Goal: Information Seeking & Learning: Understand process/instructions

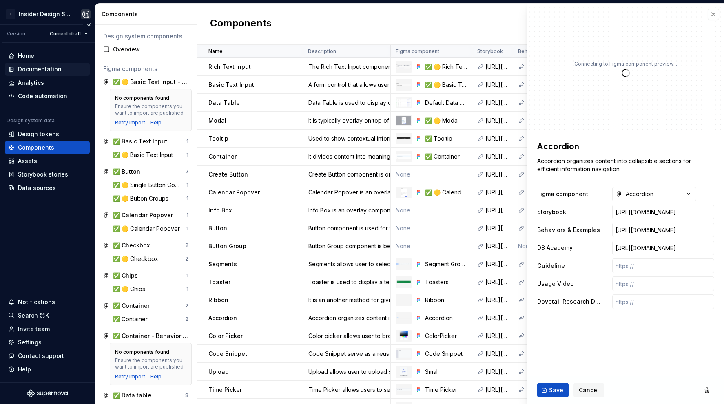
click at [54, 73] on div "Documentation" at bounding box center [47, 69] width 85 height 13
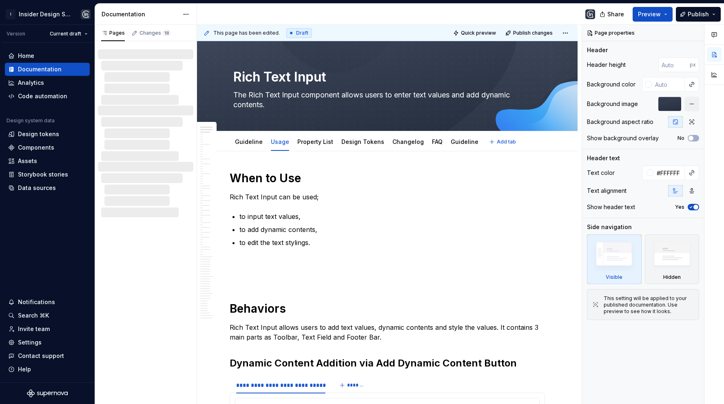
type textarea "*"
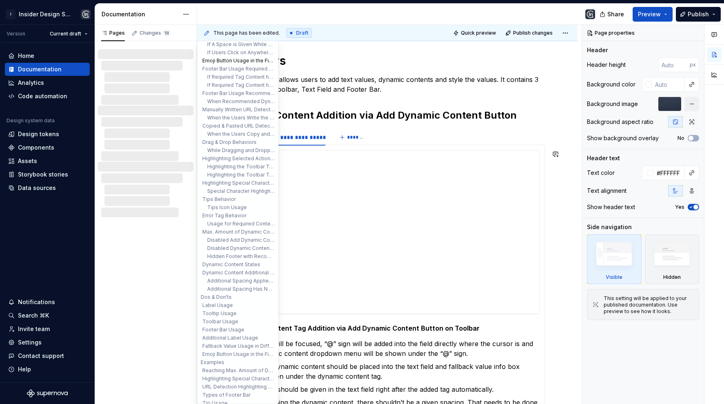
scroll to position [189, 0]
click at [225, 265] on button "Dynamic Content Additional Spacing" at bounding box center [237, 266] width 77 height 8
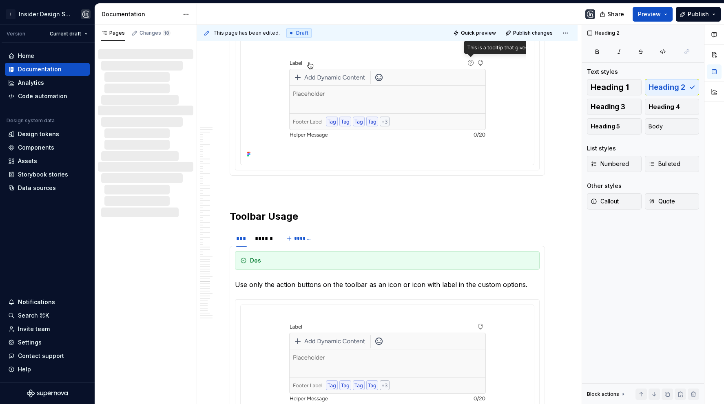
scroll to position [12577, 0]
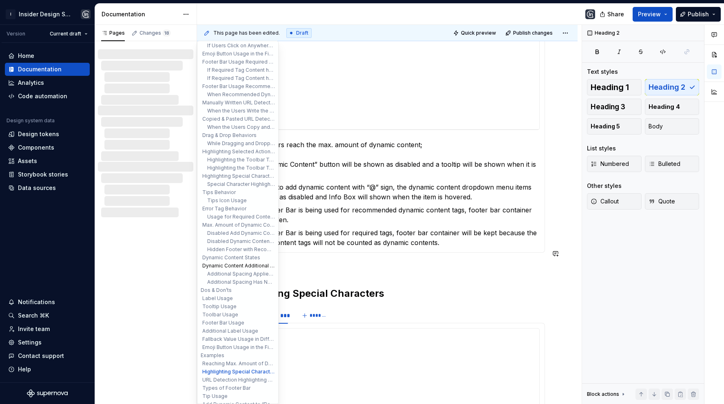
click at [251, 265] on button "Dynamic Content Additional Spacing" at bounding box center [237, 266] width 77 height 8
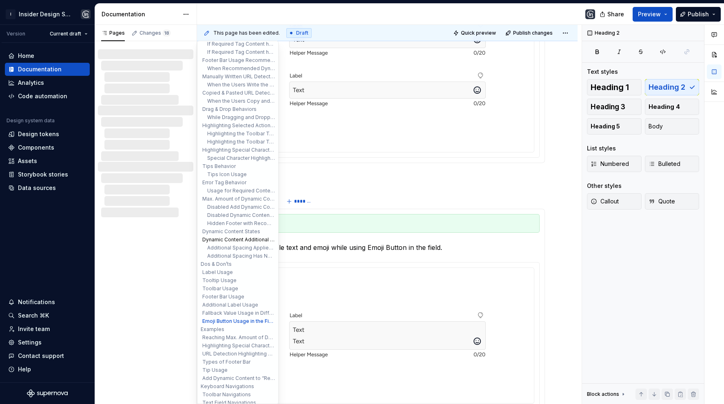
scroll to position [215, 0]
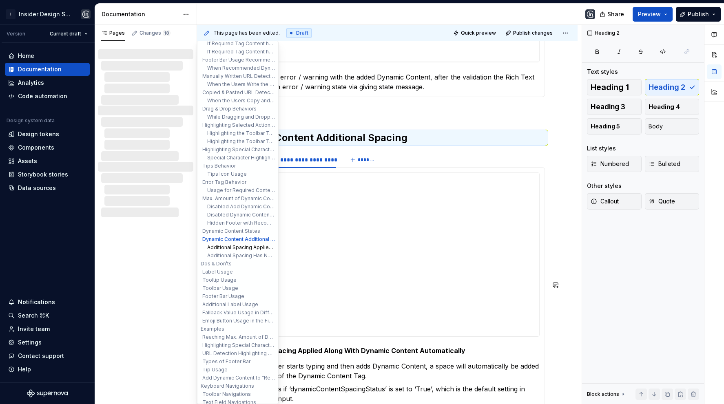
click at [230, 250] on button "Additional Spacing Applied Along With Dynamic Content Automatically" at bounding box center [237, 247] width 77 height 8
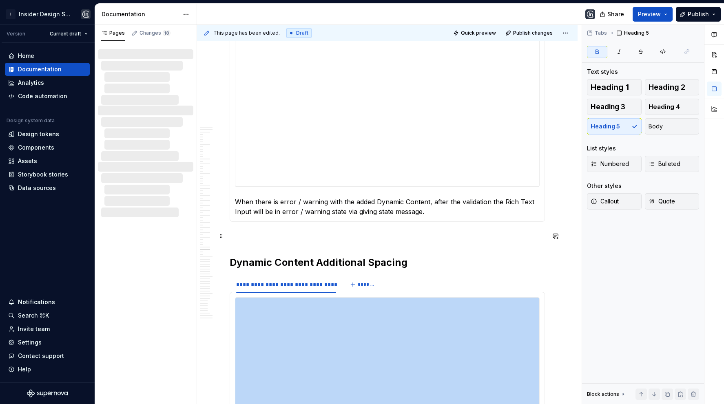
scroll to position [8983, 0]
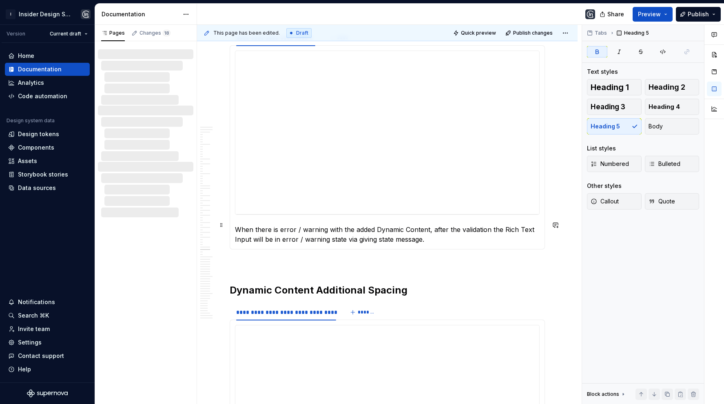
click at [304, 284] on h2 "Dynamic Content Additional Spacing" at bounding box center [386, 290] width 315 height 13
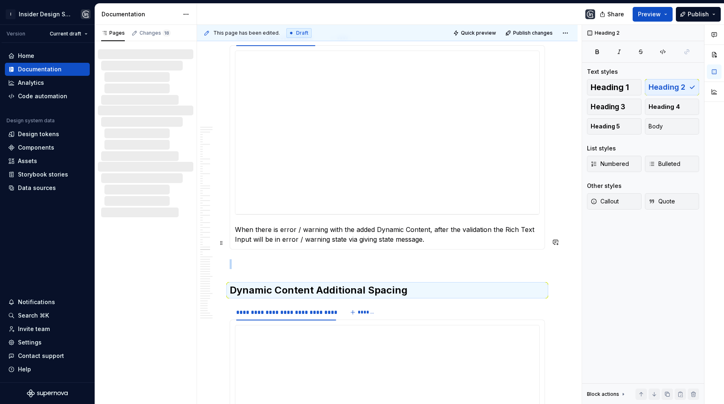
click at [409, 304] on div "**********" at bounding box center [386, 312] width 315 height 16
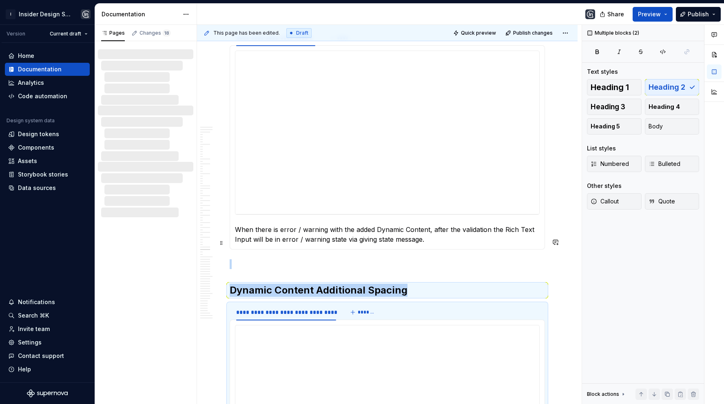
copy div "Dynamic Content Additional Spacing"
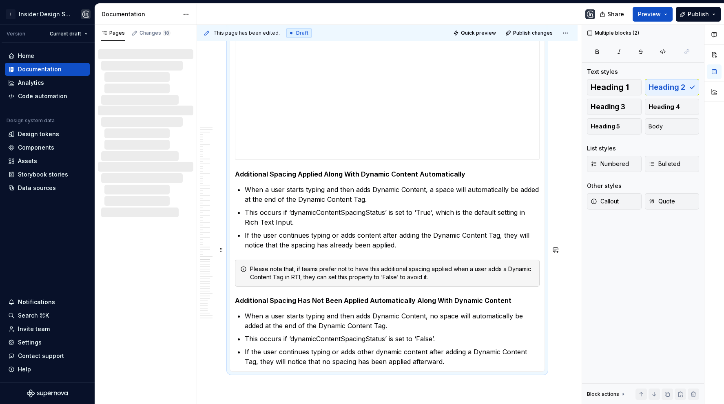
scroll to position [9337, 0]
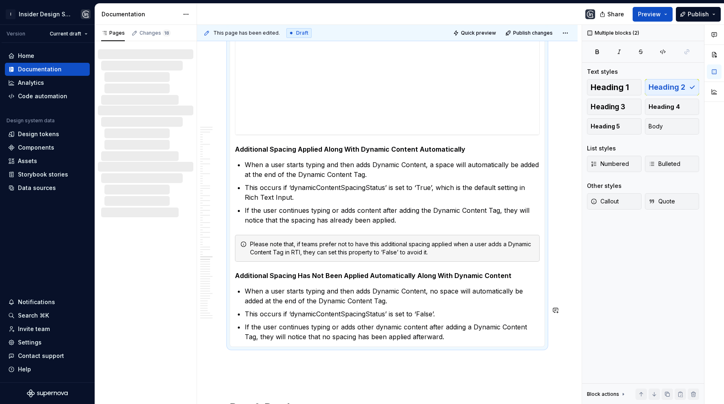
click at [281, 357] on p at bounding box center [386, 362] width 315 height 10
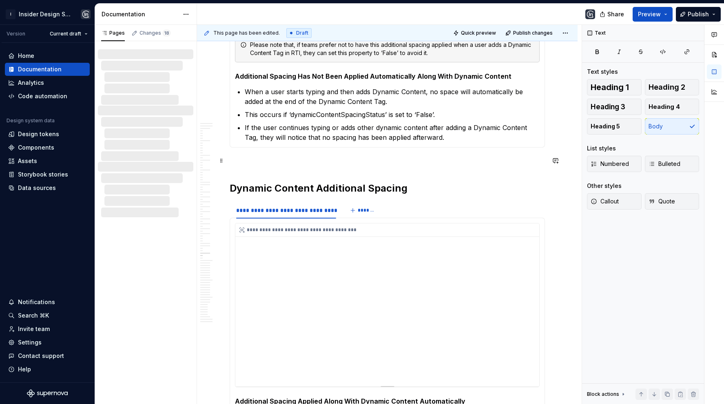
scroll to position [9534, 0]
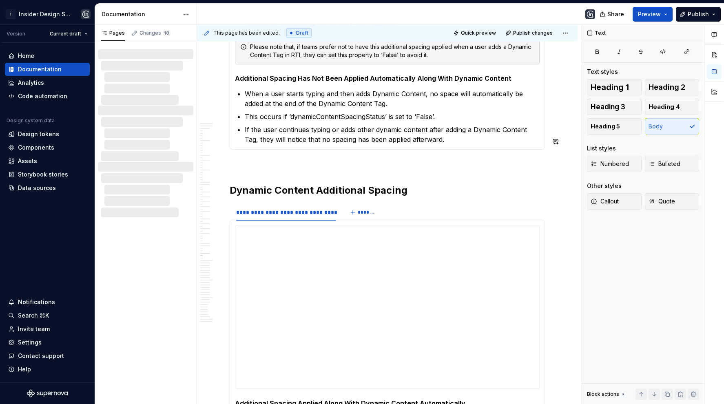
click at [291, 184] on h2 "Dynamic Content Additional Spacing" at bounding box center [386, 190] width 315 height 13
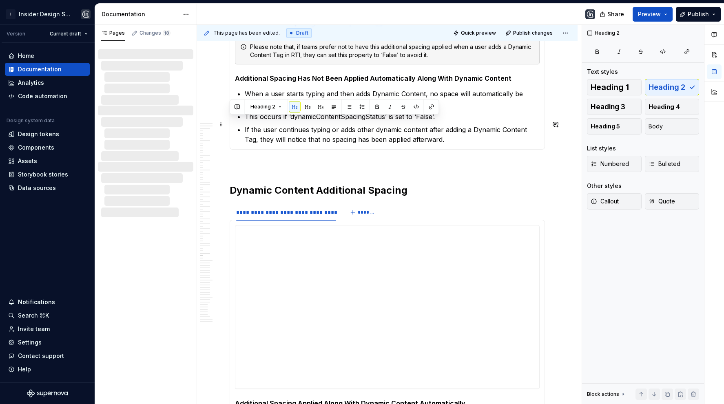
click at [291, 184] on h2 "Dynamic Content Additional Spacing" at bounding box center [386, 190] width 315 height 13
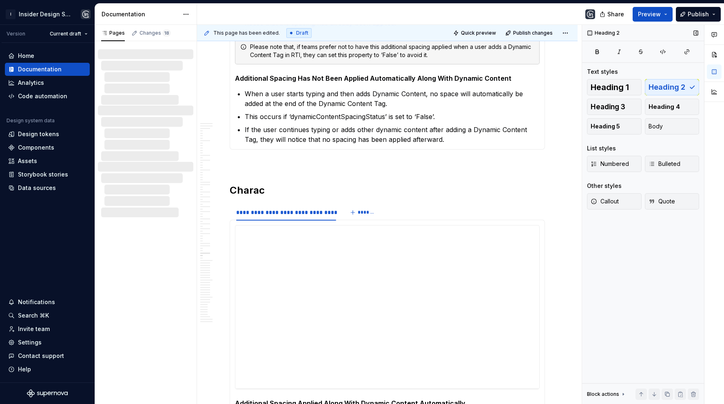
type textarea "*"
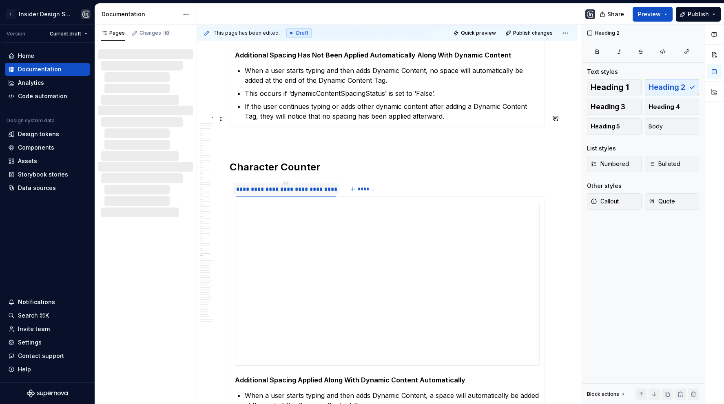
click at [269, 185] on div "**********" at bounding box center [286, 189] width 100 height 8
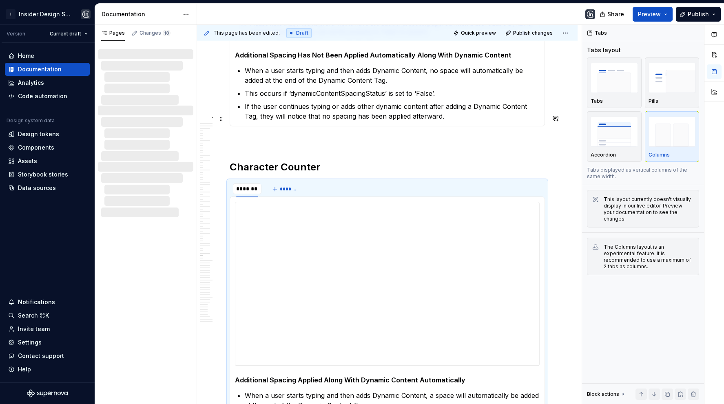
type input "********"
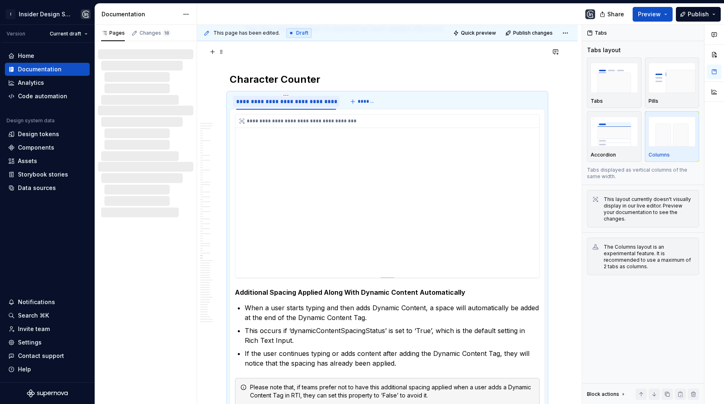
scroll to position [9653, 0]
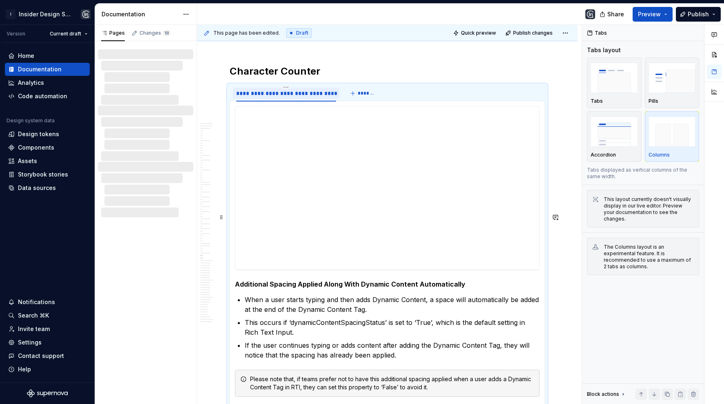
click at [314, 211] on section-item-column "**********" at bounding box center [387, 291] width 304 height 371
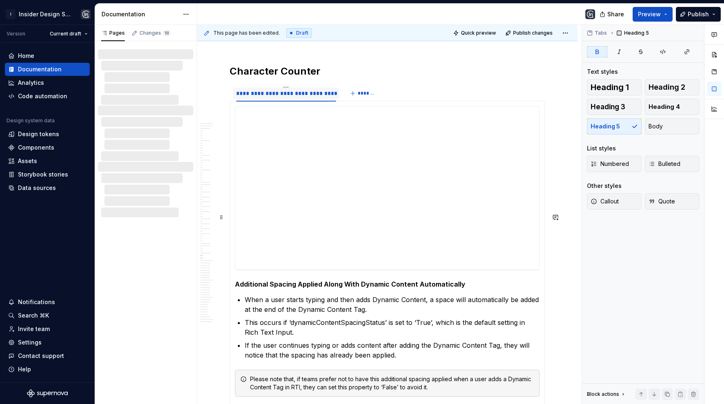
click at [314, 211] on section-item-column "**********" at bounding box center [387, 291] width 304 height 371
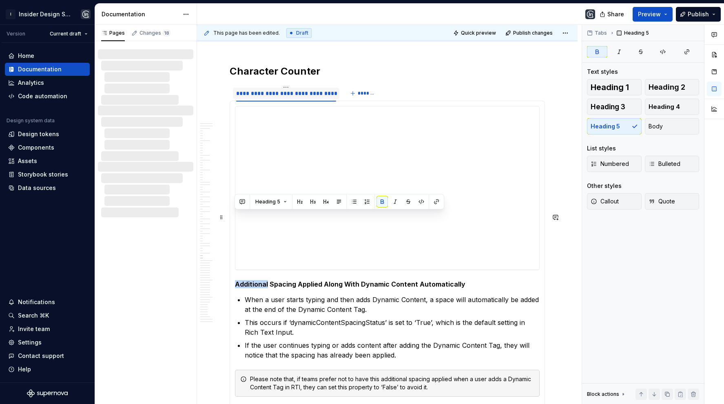
click at [314, 211] on section-item-column "**********" at bounding box center [387, 291] width 304 height 371
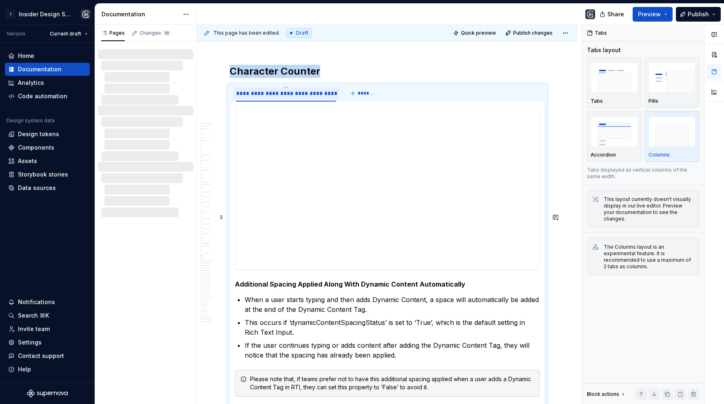
click at [314, 212] on section-item-column "**********" at bounding box center [387, 291] width 304 height 371
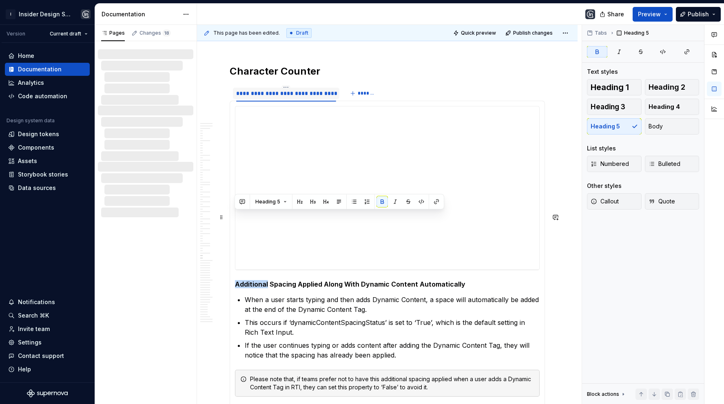
click at [314, 212] on section-item-column "**********" at bounding box center [387, 291] width 304 height 371
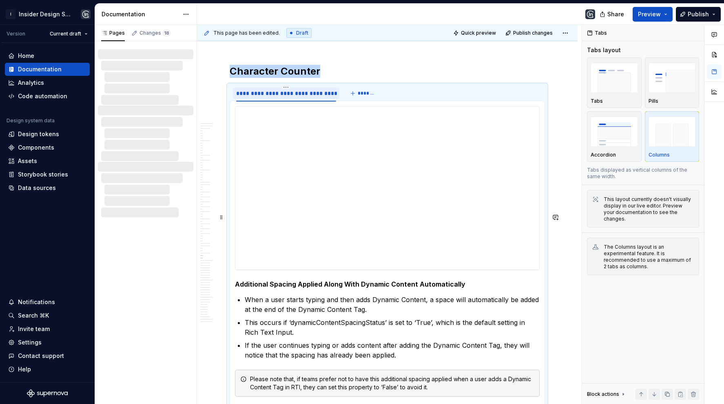
click at [313, 280] on strong "Additional Spacing Applied Along With Dynamic Content Automatically" at bounding box center [350, 284] width 230 height 8
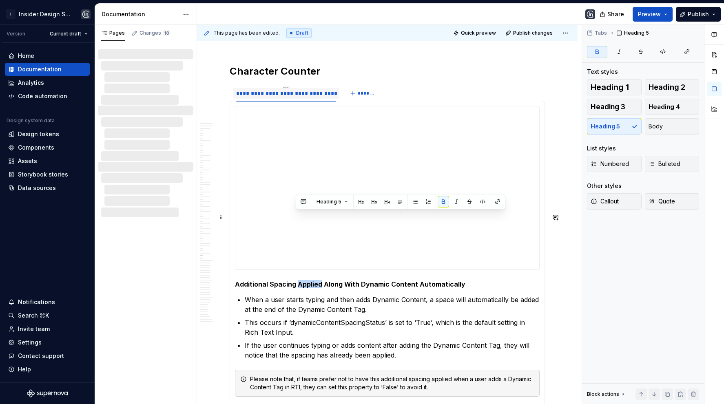
click at [313, 280] on strong "Additional Spacing Applied Along With Dynamic Content Automatically" at bounding box center [350, 284] width 230 height 8
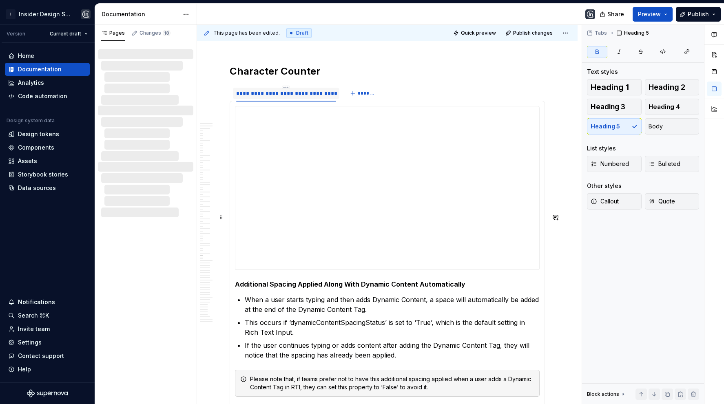
click at [342, 280] on strong "Additional Spacing Applied Along With Dynamic Content Automatically" at bounding box center [350, 284] width 230 height 8
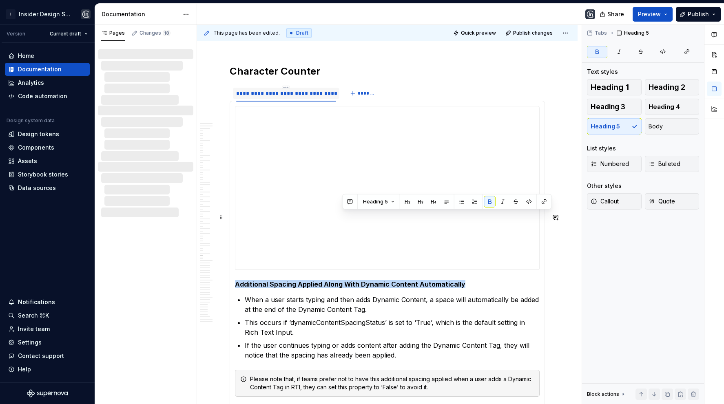
click at [342, 280] on strong "Additional Spacing Applied Along With Dynamic Content Automatically" at bounding box center [350, 284] width 230 height 8
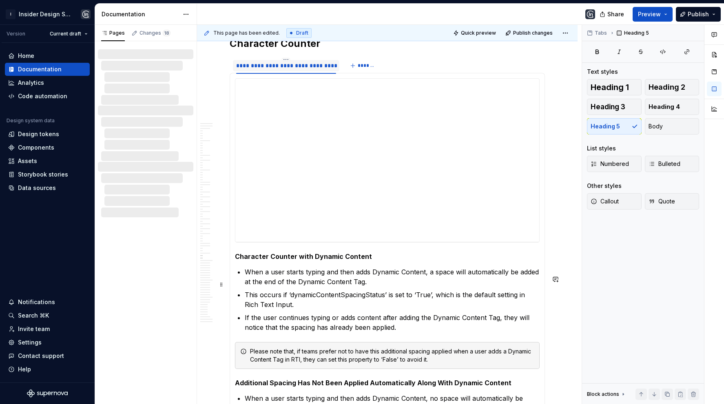
scroll to position [9686, 0]
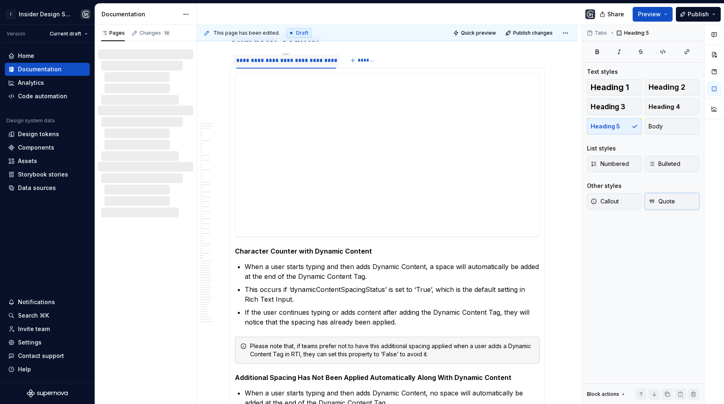
click at [671, 199] on span "Quote" at bounding box center [661, 201] width 26 height 8
click at [671, 199] on div "Callout Quote" at bounding box center [643, 201] width 112 height 16
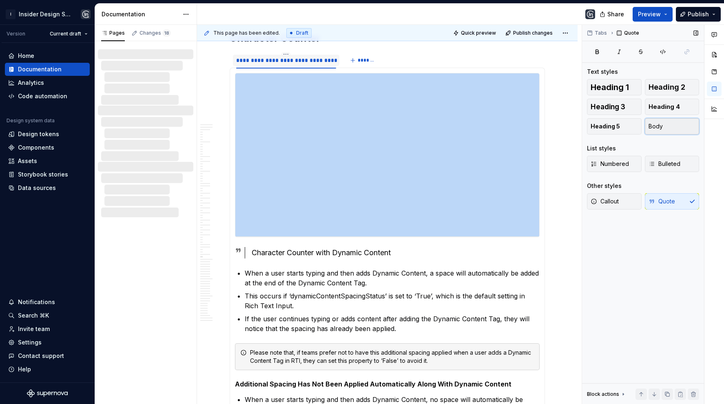
click at [677, 123] on button "Body" at bounding box center [671, 126] width 55 height 16
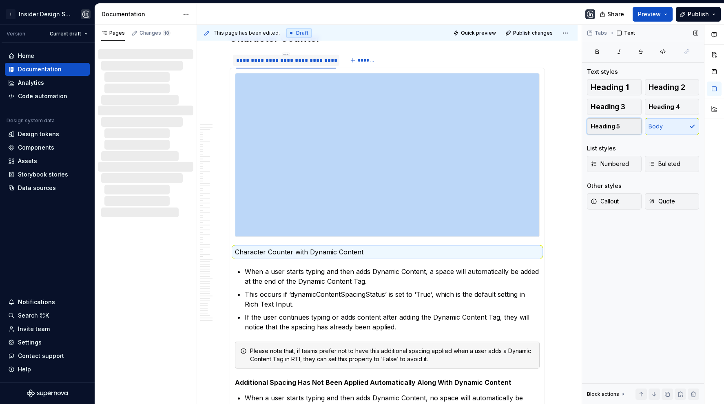
click at [620, 130] on button "Heading 5" at bounding box center [614, 126] width 55 height 16
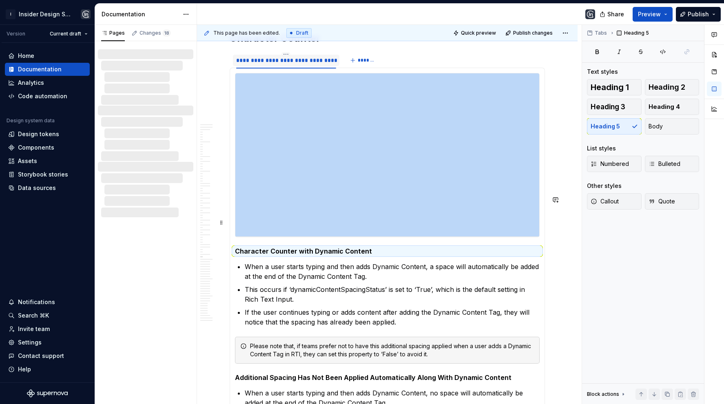
click at [268, 262] on p "When a user starts typing and then adds Dynamic Content, a space will automatic…" at bounding box center [392, 272] width 295 height 20
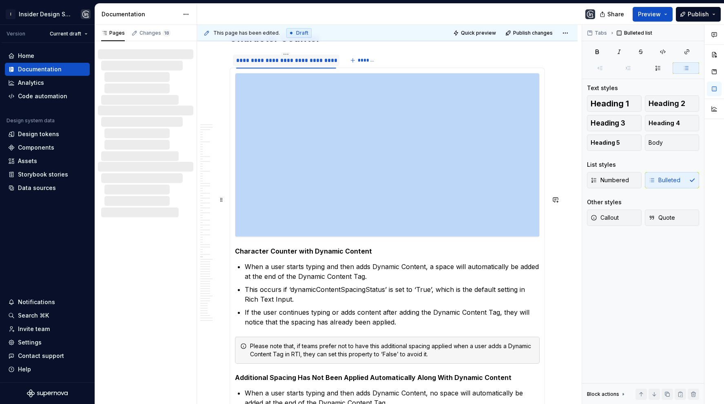
click at [268, 262] on p "When a user starts typing and then adds Dynamic Content, a space will automatic…" at bounding box center [392, 272] width 295 height 20
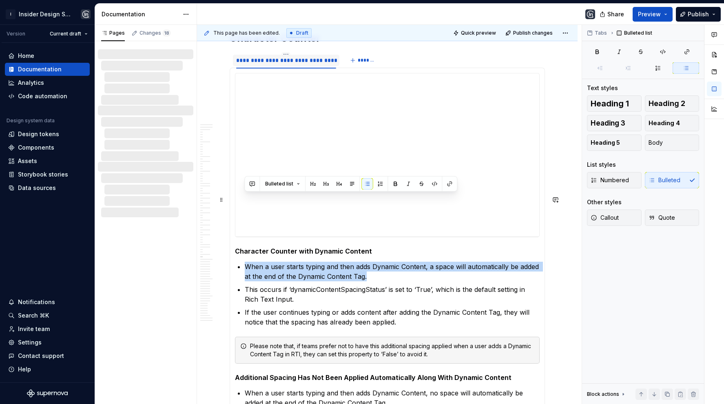
click at [268, 262] on p "When a user starts typing and then adds Dynamic Content, a space will automatic…" at bounding box center [392, 272] width 295 height 20
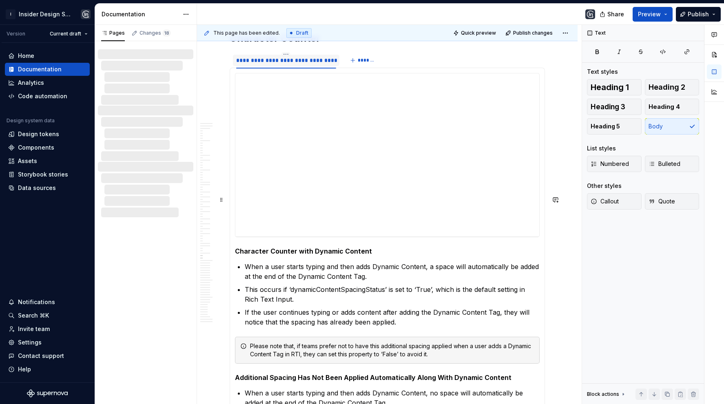
type textarea "*"
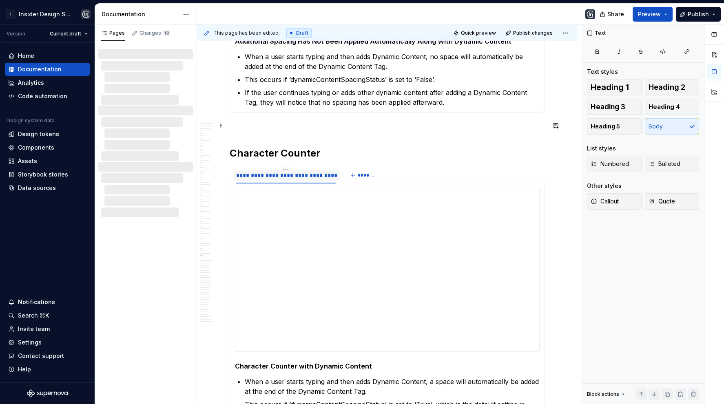
scroll to position [9569, 0]
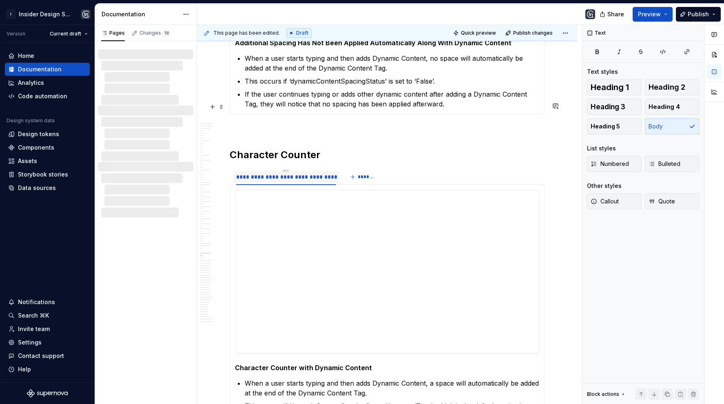
click at [288, 173] on div "**********" at bounding box center [286, 177] width 100 height 8
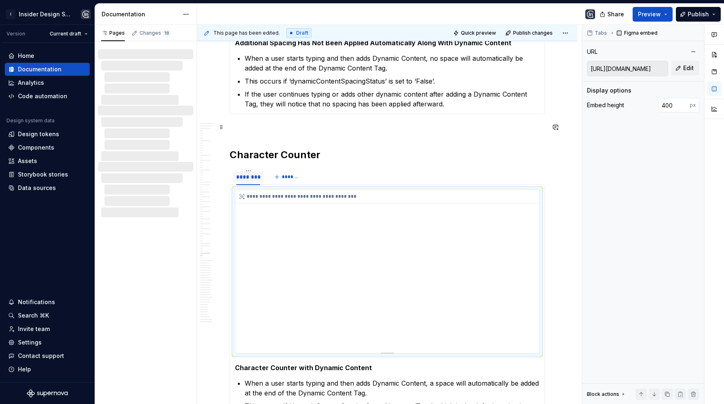
click at [403, 200] on div "**********" at bounding box center [387, 271] width 304 height 163
click at [680, 68] on button "Edit" at bounding box center [685, 68] width 28 height 15
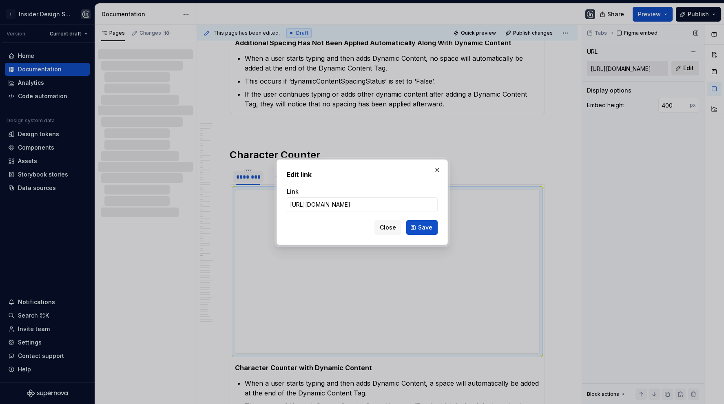
type input "[URL][DOMAIN_NAME]"
click button "Save" at bounding box center [421, 227] width 31 height 15
type input "[URL][DOMAIN_NAME]"
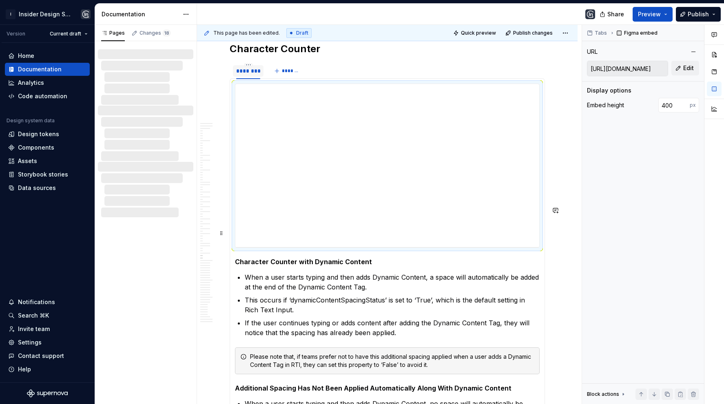
scroll to position [9677, 0]
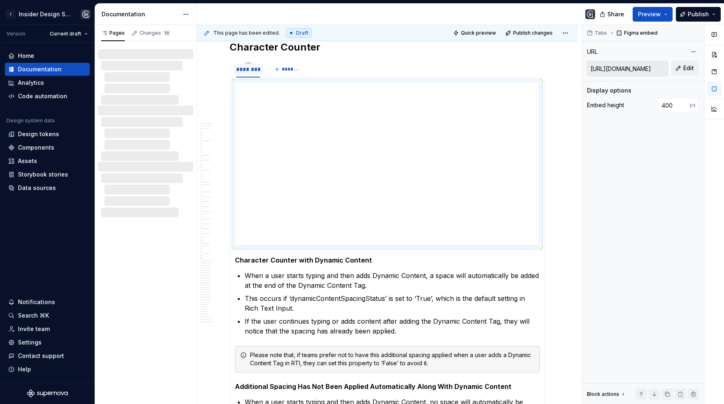
click at [282, 271] on p "When a user starts typing and then adds Dynamic Content, a space will automatic…" at bounding box center [392, 281] width 295 height 20
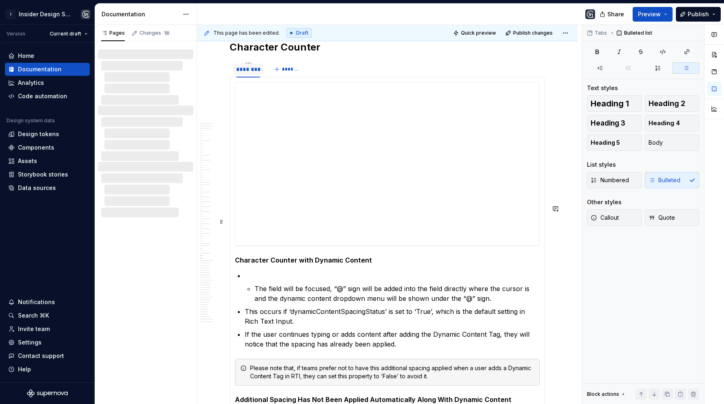
click at [254, 271] on li "The field will be focused, “@” sign will be added into the field directly where…" at bounding box center [392, 287] width 295 height 33
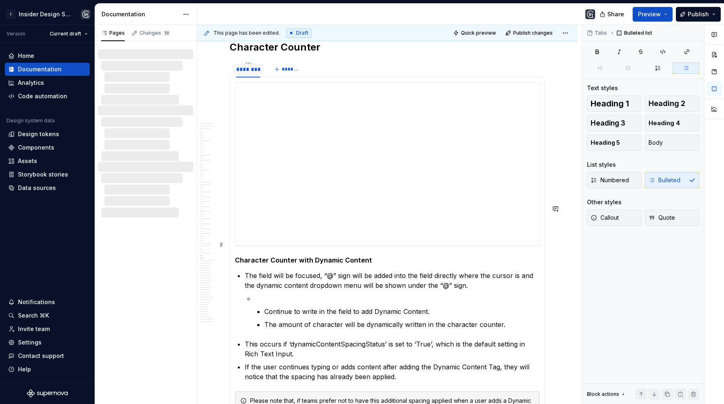
click at [263, 293] on li "Continue to write in the field to add Dynamic Content. The amount of character …" at bounding box center [396, 311] width 285 height 36
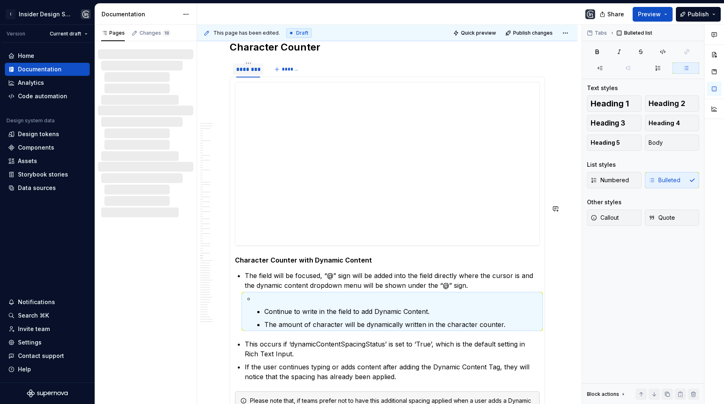
click at [263, 293] on li "Continue to write in the field to add Dynamic Content. The amount of character …" at bounding box center [396, 311] width 285 height 36
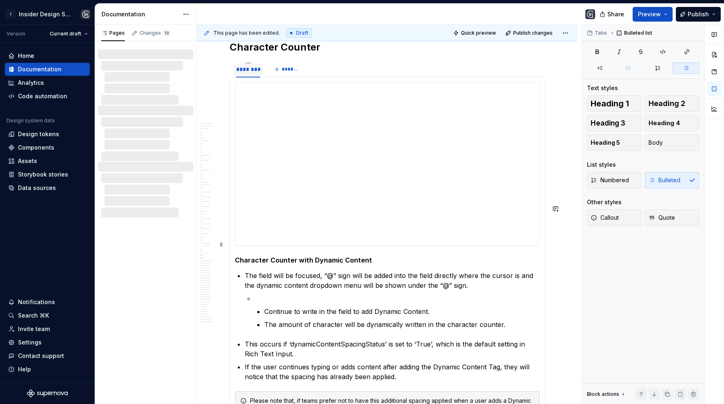
click at [263, 293] on li "Continue to write in the field to add Dynamic Content. The amount of character …" at bounding box center [396, 311] width 285 height 36
click at [273, 293] on p at bounding box center [396, 298] width 285 height 10
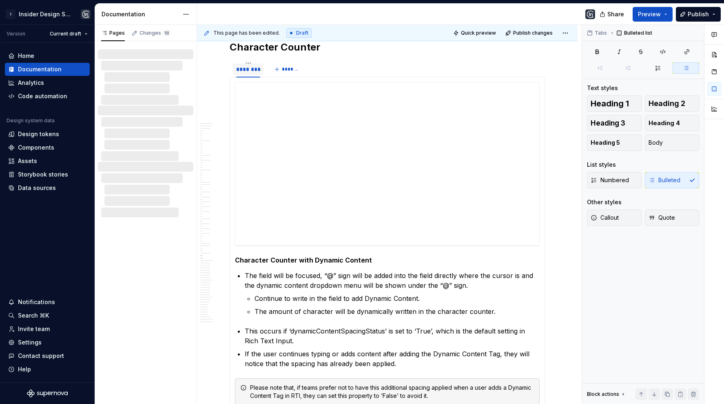
click at [496, 307] on p "The amount of character will be dynamically written in the character counter." at bounding box center [396, 312] width 285 height 10
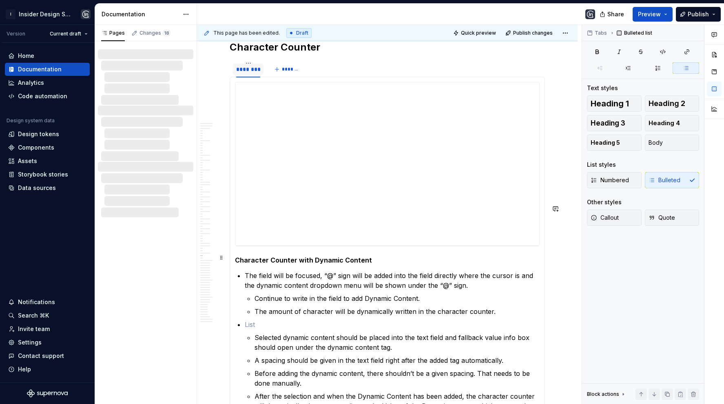
click at [251, 320] on p at bounding box center [392, 325] width 295 height 10
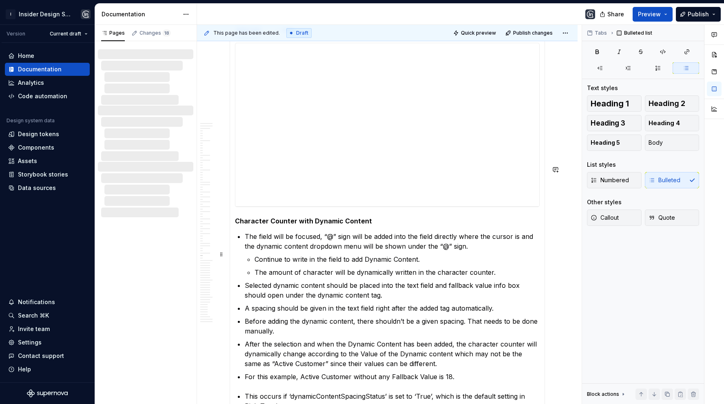
scroll to position [9719, 0]
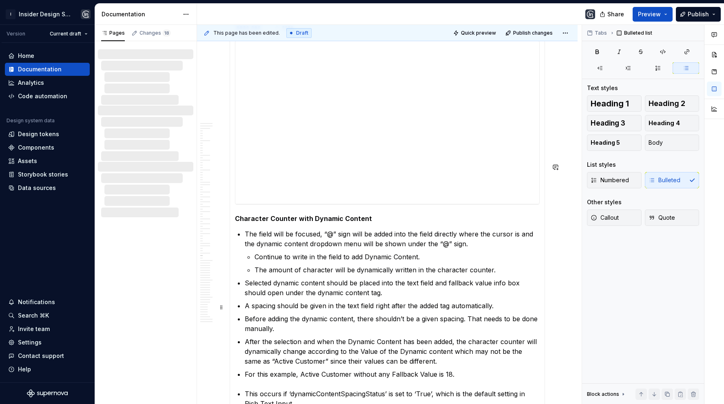
click at [245, 369] on p "For this example, Active Customer without any Fallback Value is 18." at bounding box center [392, 374] width 295 height 10
click at [481, 369] on p ""For this example, Active Customer without any Fallback Value is 18." at bounding box center [396, 374] width 285 height 10
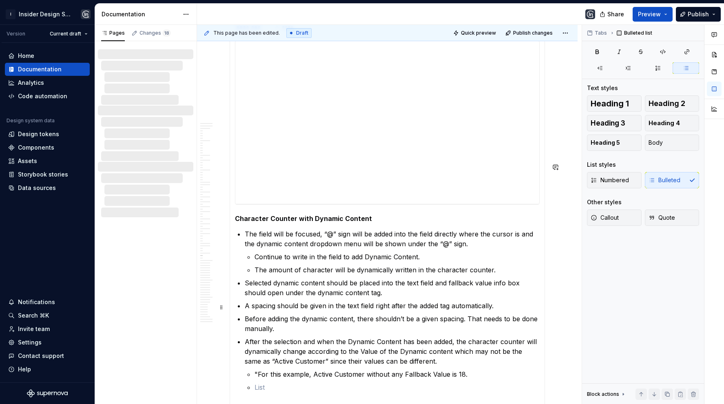
click at [257, 369] on p ""For this example, Active Customer without any Fallback Value is 18." at bounding box center [396, 374] width 285 height 10
click at [258, 382] on p at bounding box center [396, 387] width 285 height 10
click at [254, 382] on li "Add a Fallback Value and click to the Save Button." at bounding box center [392, 393] width 295 height 23
click at [244, 318] on section-item-column "**********" at bounding box center [387, 307] width 304 height 534
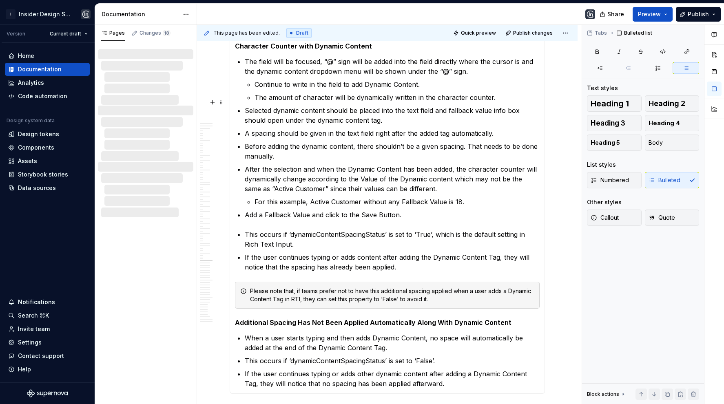
scroll to position [9869, 0]
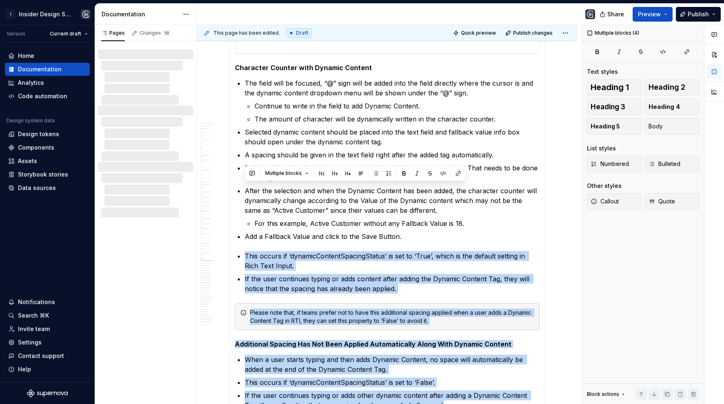
drag, startPoint x: 246, startPoint y: 186, endPoint x: 463, endPoint y: 342, distance: 267.2
click at [463, 342] on div "**********" at bounding box center [386, 149] width 315 height 531
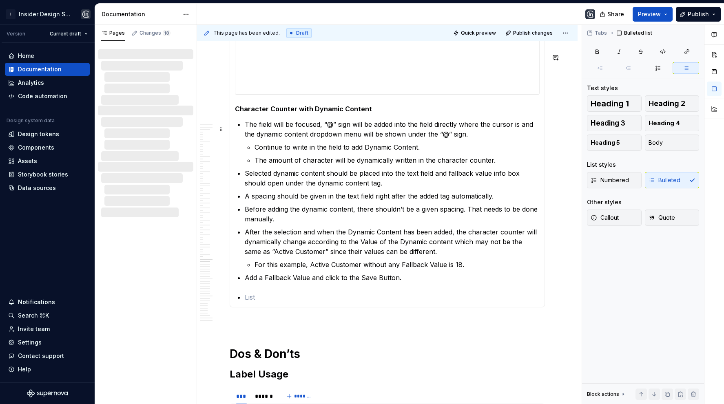
scroll to position [9770, 0]
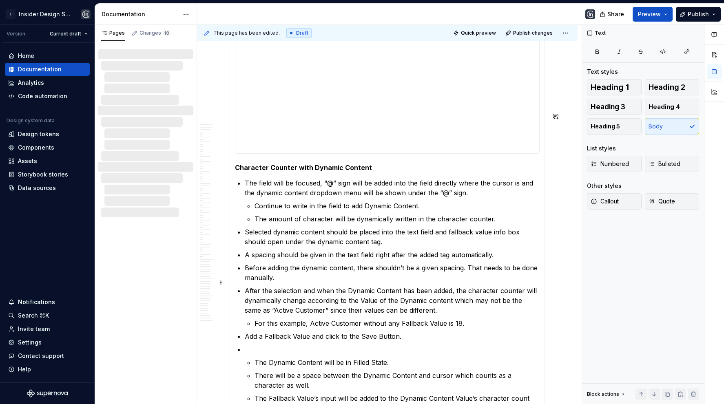
click at [254, 344] on p at bounding box center [392, 349] width 295 height 10
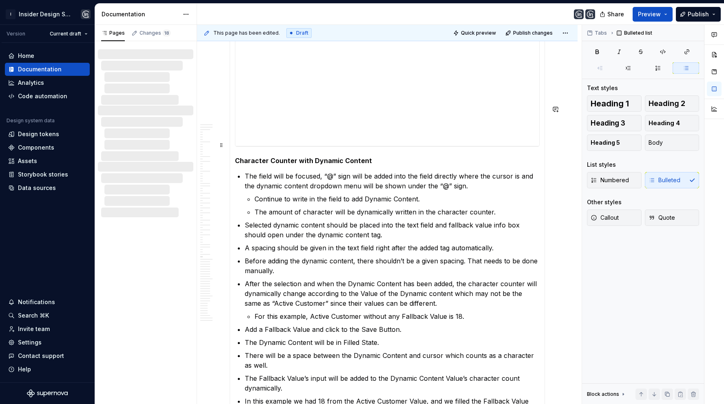
scroll to position [9774, 0]
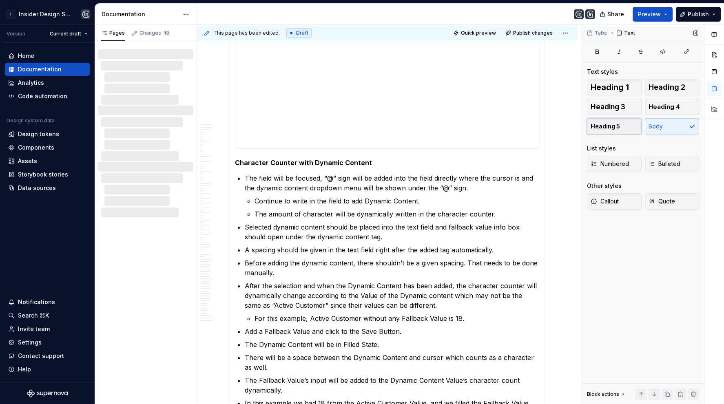
click at [624, 121] on button "Heading 5" at bounding box center [614, 126] width 55 height 16
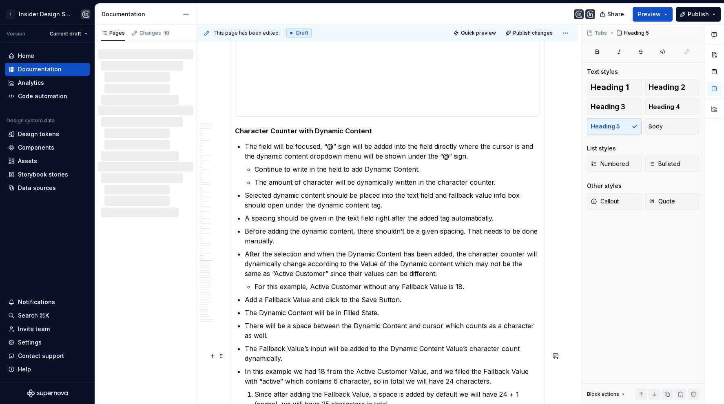
scroll to position [9812, 0]
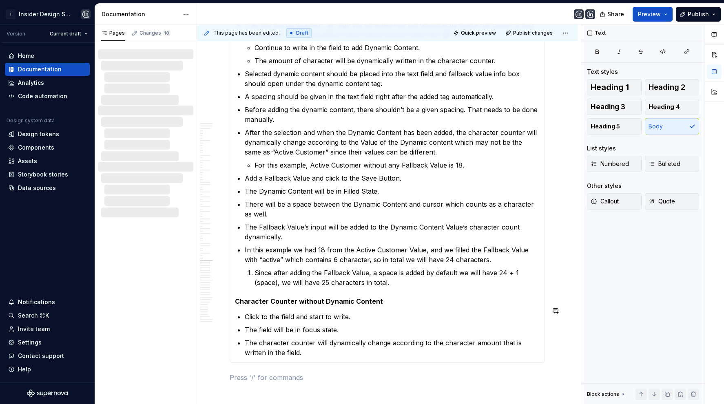
scroll to position [9948, 0]
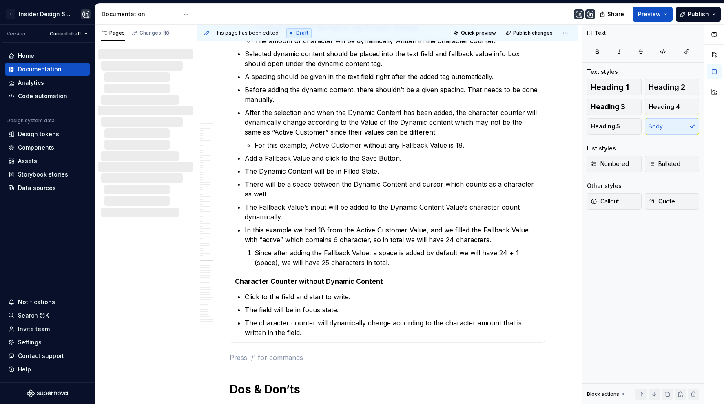
click at [346, 318] on p "The character counter will dynamically change according to the character amount…" at bounding box center [392, 328] width 295 height 20
click at [596, 135] on div "Heading 1 Heading 2 Heading 3 Heading 4 Heading 5 Body List styles Numbered Bul…" at bounding box center [643, 149] width 112 height 140
click at [596, 127] on span "Heading 5" at bounding box center [604, 126] width 29 height 8
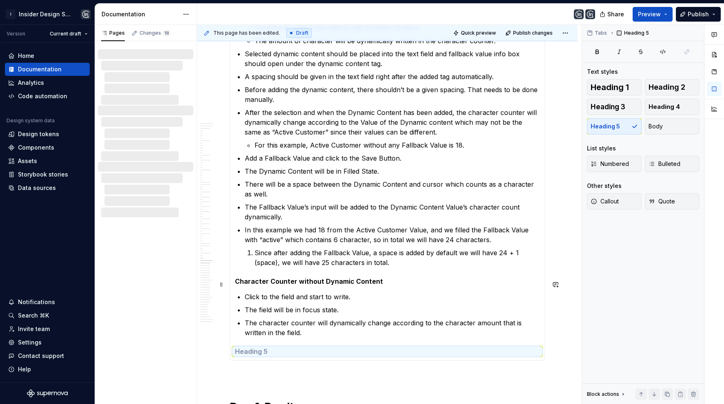
click at [276, 347] on h5 at bounding box center [387, 351] width 304 height 8
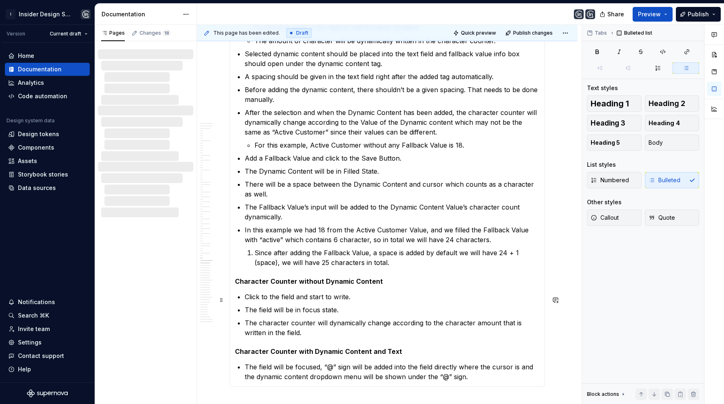
click at [466, 362] on p "The field will be focused, “@” sign will be added into the field directly where…" at bounding box center [392, 372] width 295 height 20
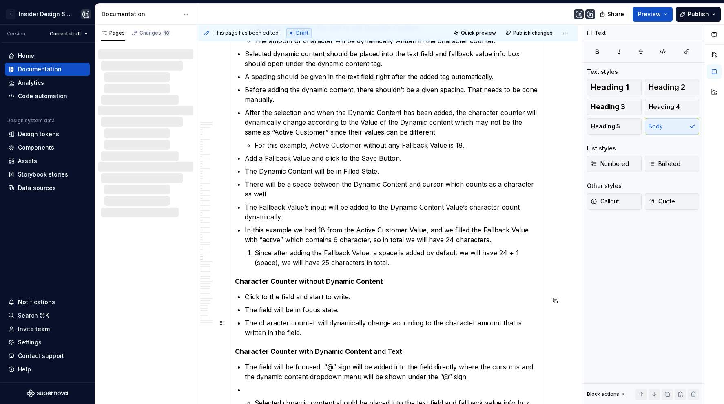
click at [257, 385] on p at bounding box center [392, 390] width 295 height 10
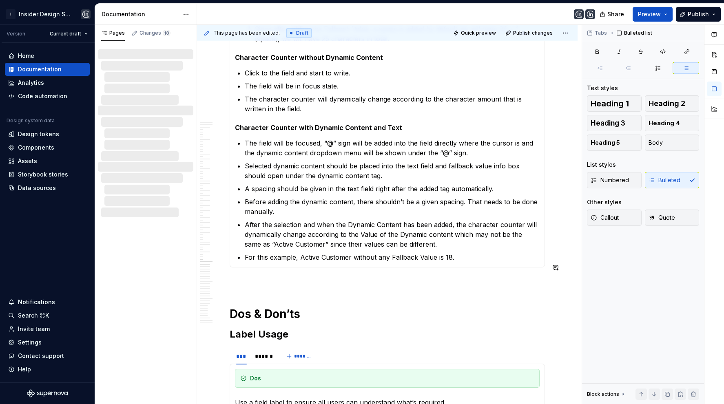
scroll to position [10156, 0]
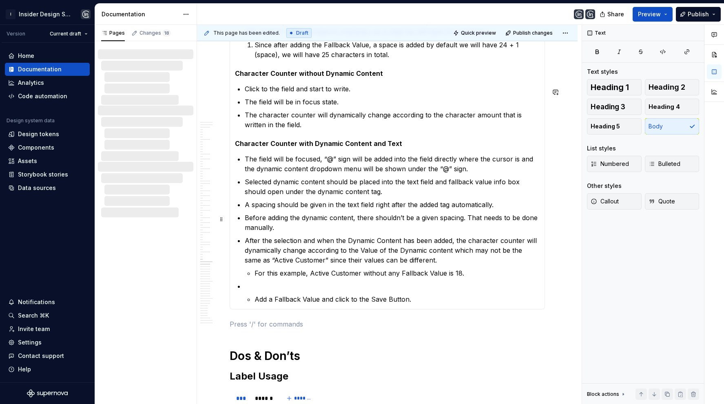
click at [379, 281] on p at bounding box center [392, 286] width 295 height 10
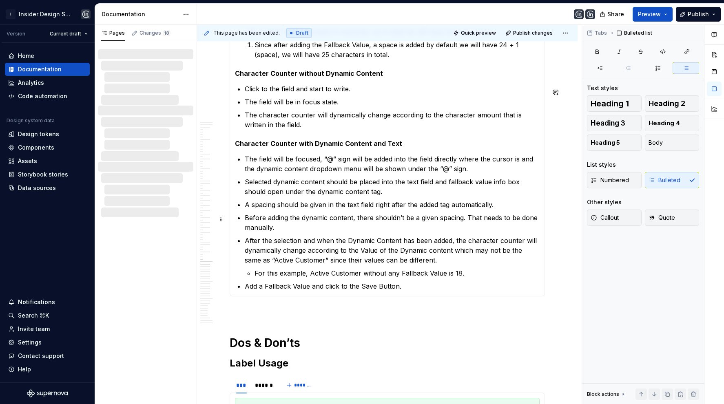
click at [419, 281] on p "Add a Fallback Value and click to the Save Button." at bounding box center [392, 286] width 295 height 10
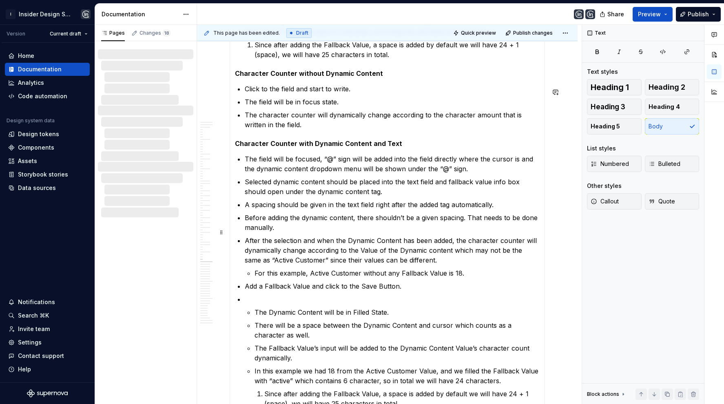
click at [320, 294] on li "The Dynamic Content will be in Filled State. There will be a space between the …" at bounding box center [392, 351] width 295 height 114
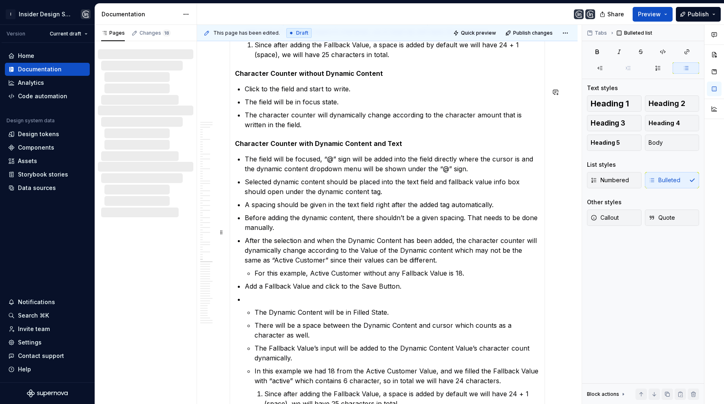
click at [319, 294] on p at bounding box center [392, 299] width 295 height 10
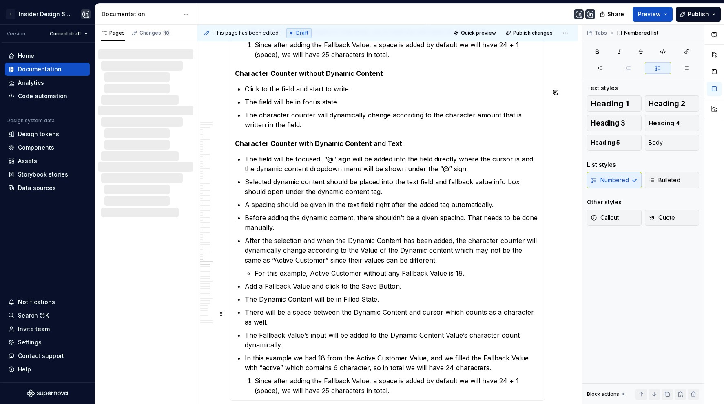
click at [254, 376] on li "Since after adding the Fallback Value, a space is added by default we will have…" at bounding box center [396, 386] width 285 height 20
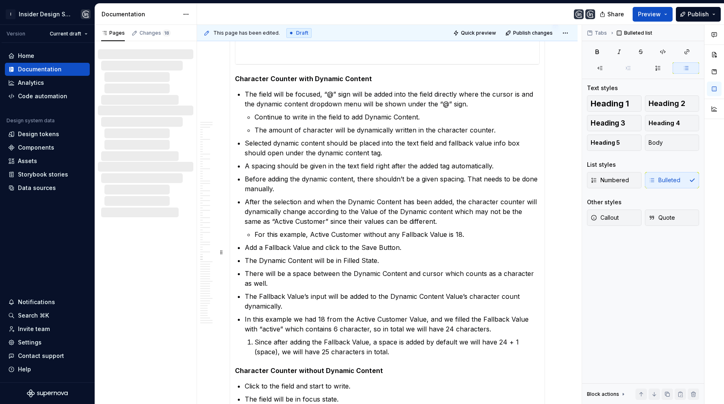
scroll to position [9861, 0]
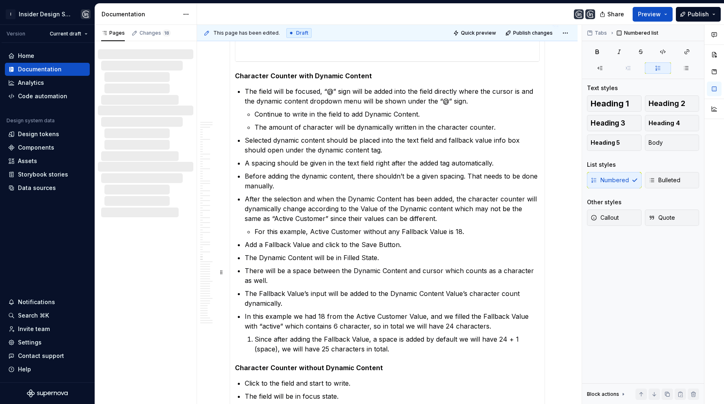
click at [254, 334] on p "Since after adding the Fallback Value, a space is added by default we will have…" at bounding box center [396, 344] width 285 height 20
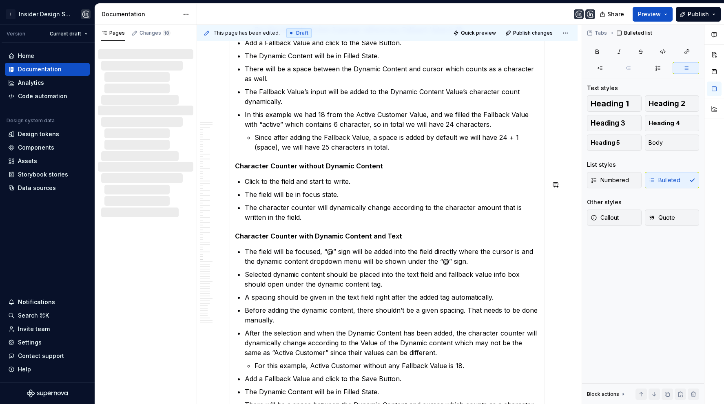
scroll to position [10338, 0]
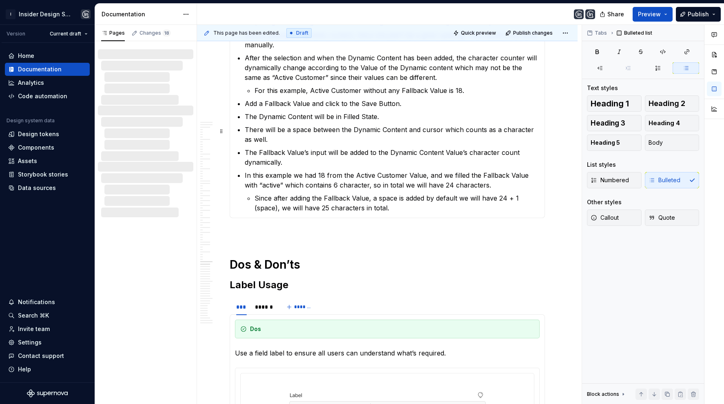
click at [394, 193] on p "Since after adding the Fallback Value, a space is added by default we will have…" at bounding box center [396, 203] width 285 height 20
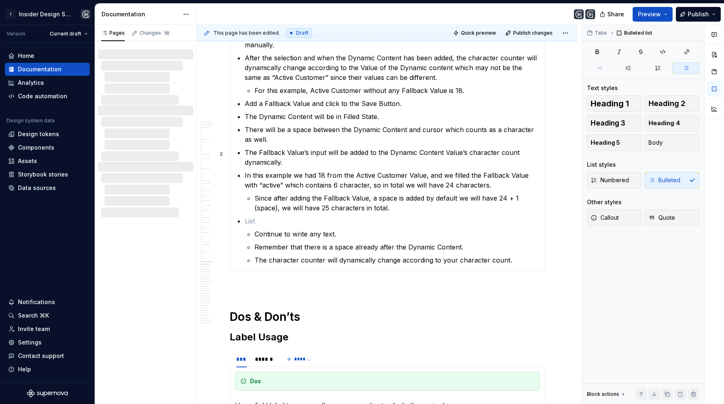
click at [287, 216] on p at bounding box center [392, 221] width 295 height 10
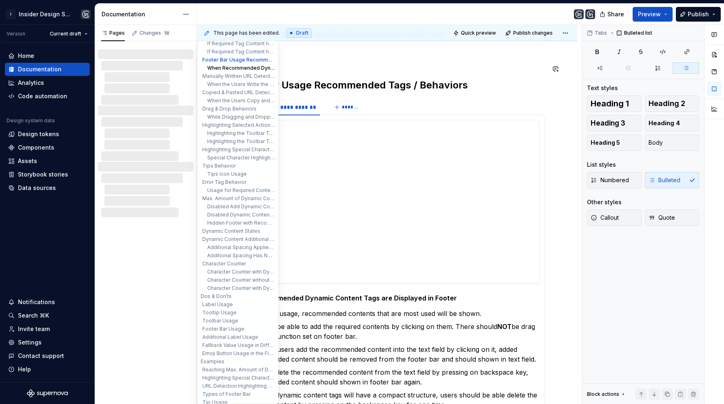
scroll to position [0, 0]
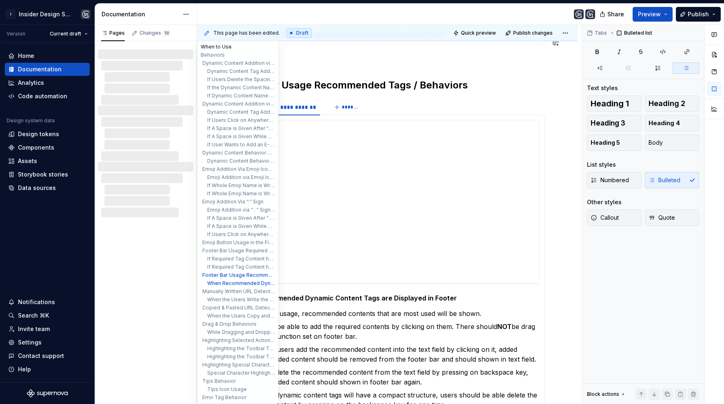
click at [215, 45] on button "When to Use" at bounding box center [237, 47] width 77 height 8
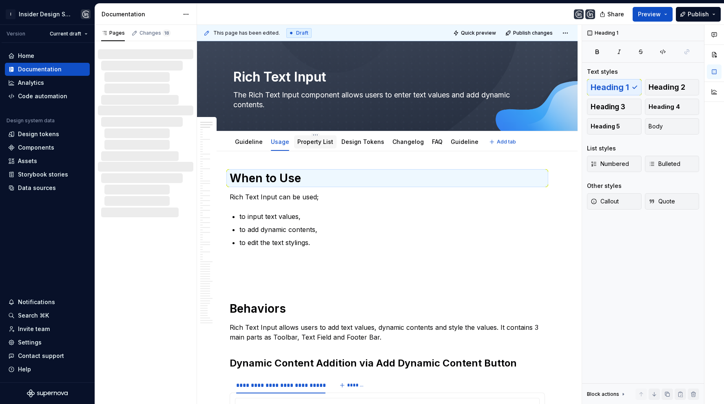
click at [314, 145] on div "Property List" at bounding box center [315, 142] width 36 height 8
click at [307, 145] on div "Property List" at bounding box center [315, 142] width 36 height 8
click at [307, 144] on link "Property List" at bounding box center [315, 141] width 36 height 7
click at [308, 144] on link "Property List" at bounding box center [315, 141] width 36 height 7
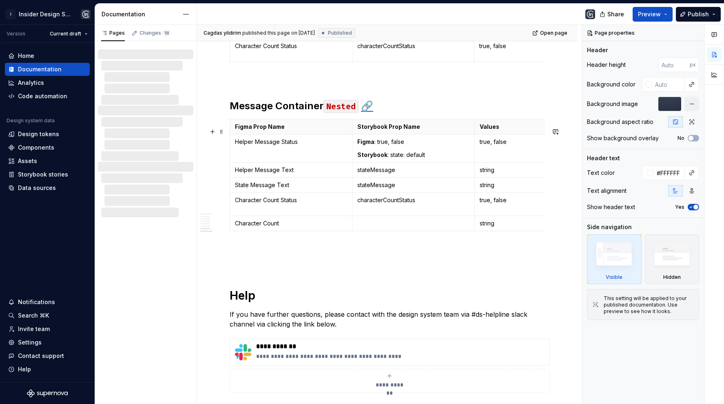
scroll to position [1428, 0]
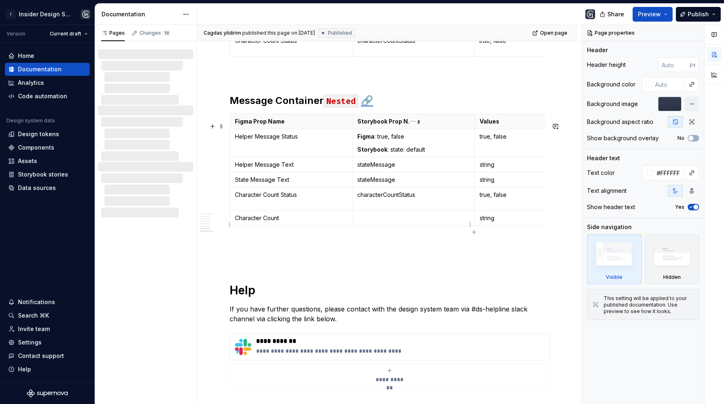
click at [383, 222] on p at bounding box center [413, 218] width 112 height 8
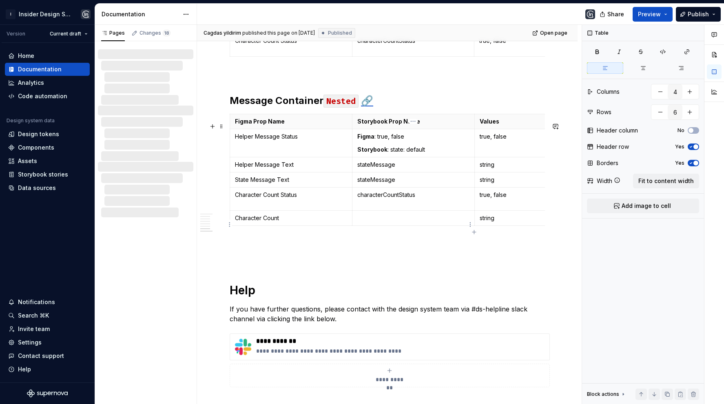
click at [383, 222] on p at bounding box center [413, 218] width 112 height 8
click at [366, 249] on p at bounding box center [386, 244] width 315 height 10
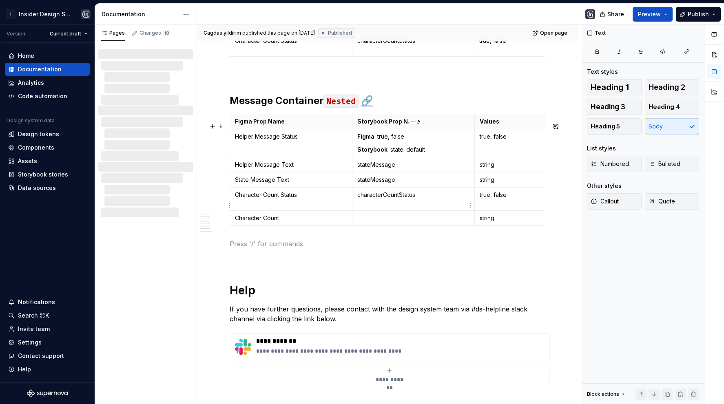
type textarea "*"
click at [371, 222] on p at bounding box center [413, 218] width 112 height 8
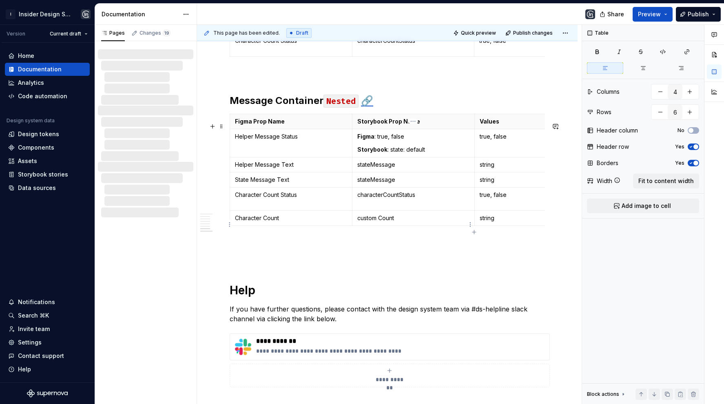
click at [379, 222] on p "custom Count" at bounding box center [413, 218] width 112 height 8
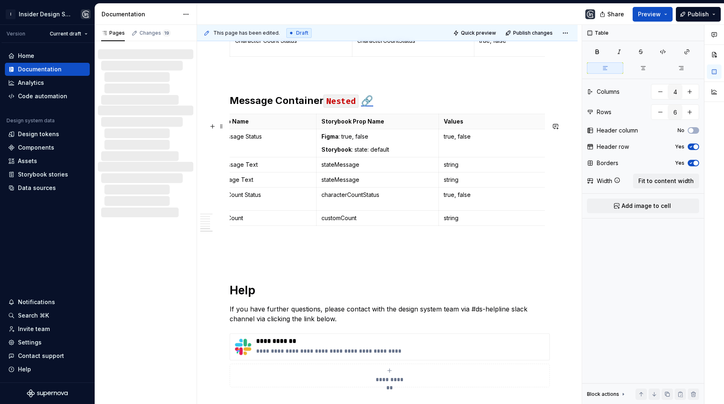
scroll to position [0, 0]
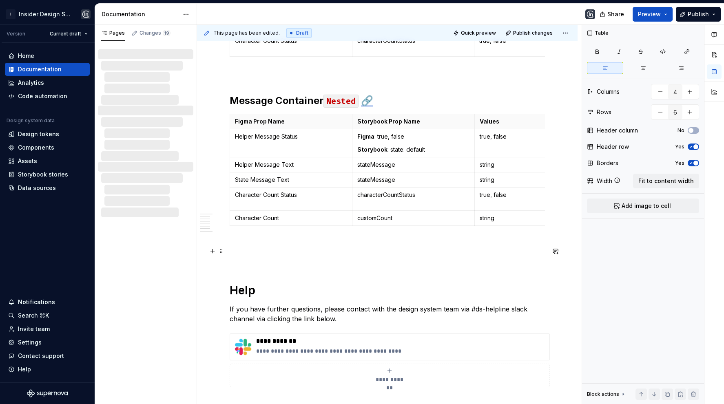
click at [288, 247] on p at bounding box center [386, 244] width 315 height 10
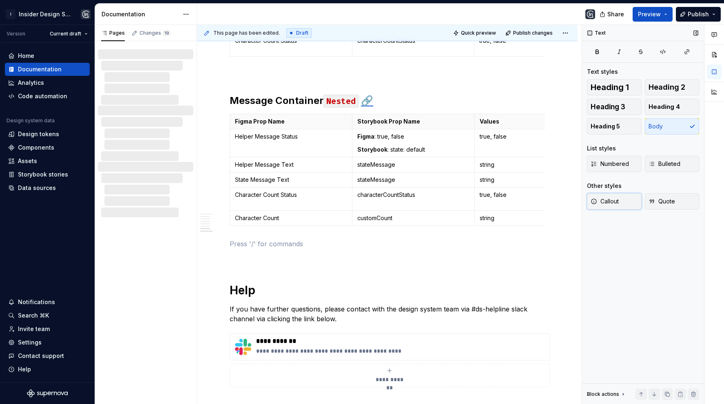
click at [616, 203] on span "Callout" at bounding box center [604, 201] width 28 height 8
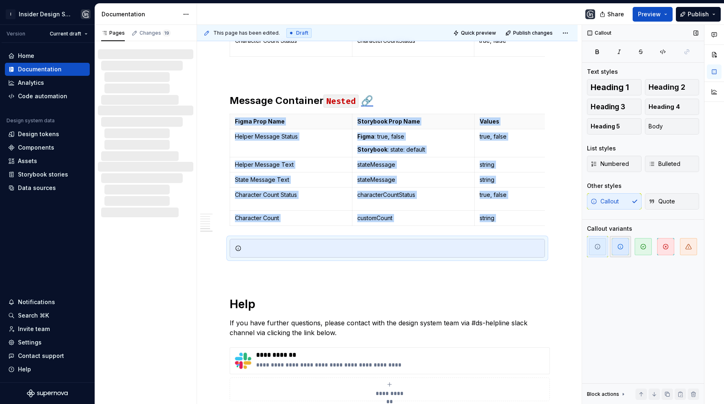
click at [617, 247] on icon "button" at bounding box center [620, 246] width 7 height 7
click at [514, 252] on div at bounding box center [392, 248] width 295 height 8
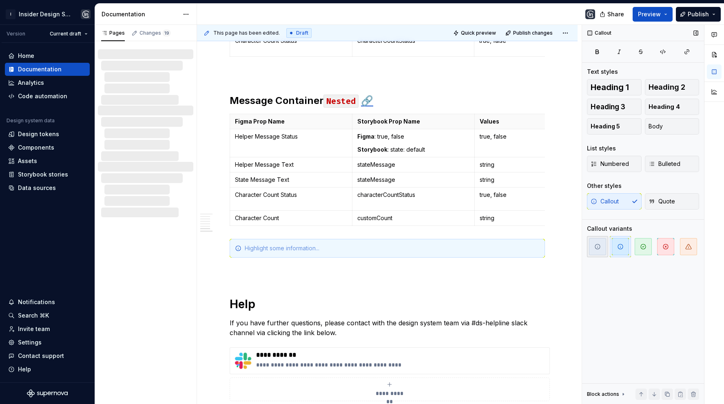
click at [600, 249] on span "button" at bounding box center [597, 246] width 17 height 17
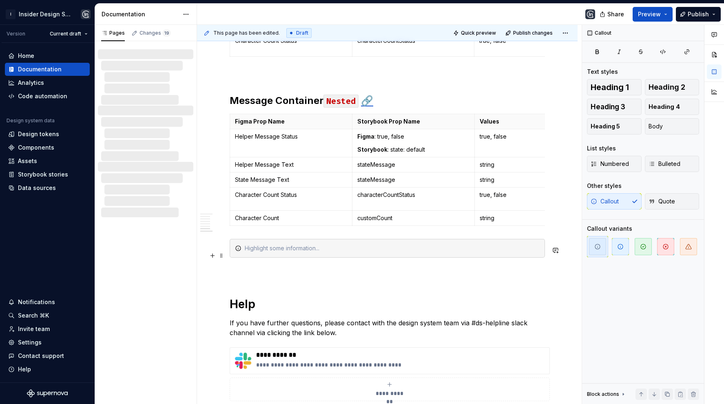
click at [461, 252] on div at bounding box center [392, 248] width 295 height 8
click at [397, 252] on div "To show Character Counter without Helper Message in storybook" at bounding box center [392, 248] width 295 height 8
click at [425, 252] on div "To show Character Counter without Helper Message in Storybook" at bounding box center [392, 248] width 295 height 8
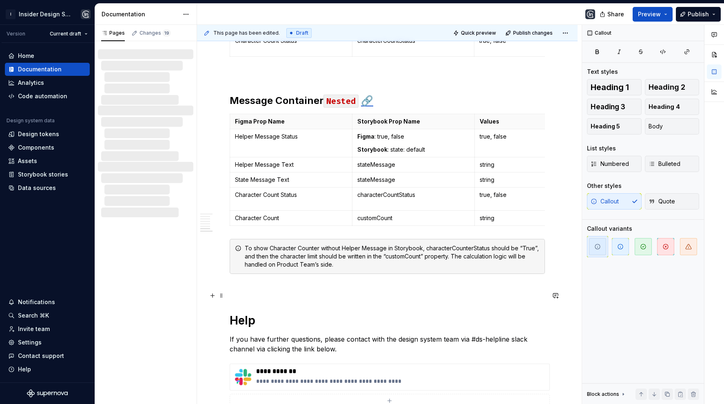
click at [499, 291] on p at bounding box center [386, 289] width 315 height 10
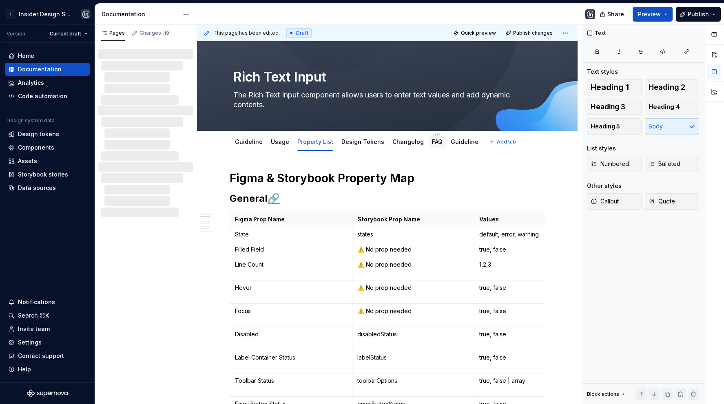
click at [432, 141] on link "FAQ" at bounding box center [437, 141] width 11 height 7
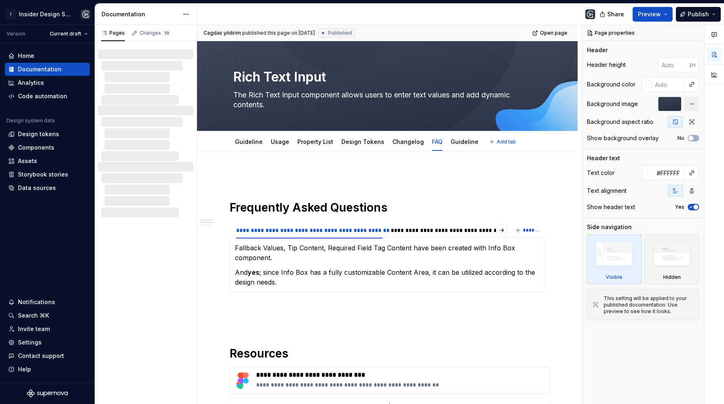
type textarea "*"
click at [539, 225] on button "*******" at bounding box center [528, 230] width 32 height 11
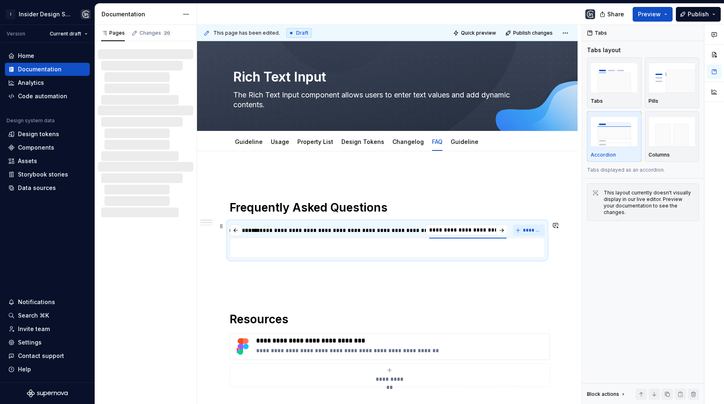
type input "**********"
type textarea "*"
type input "**********"
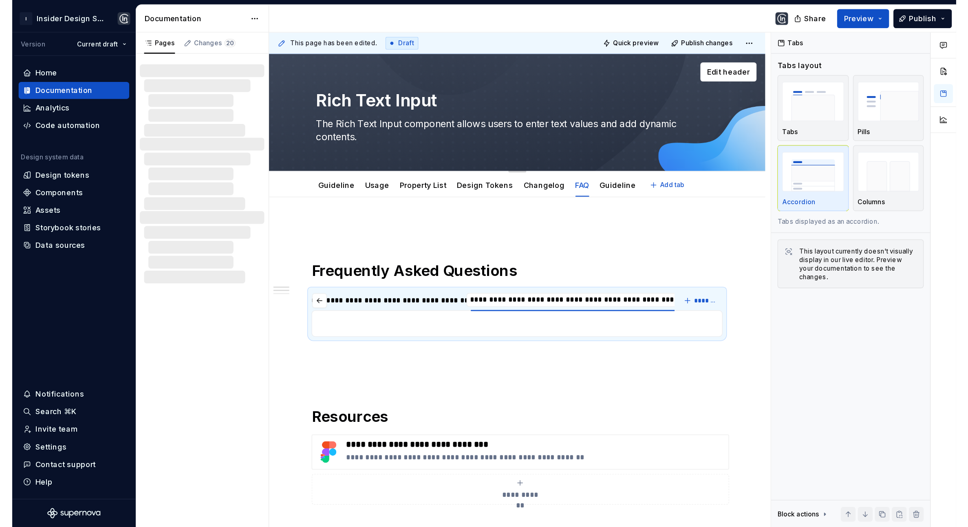
scroll to position [0, 1593]
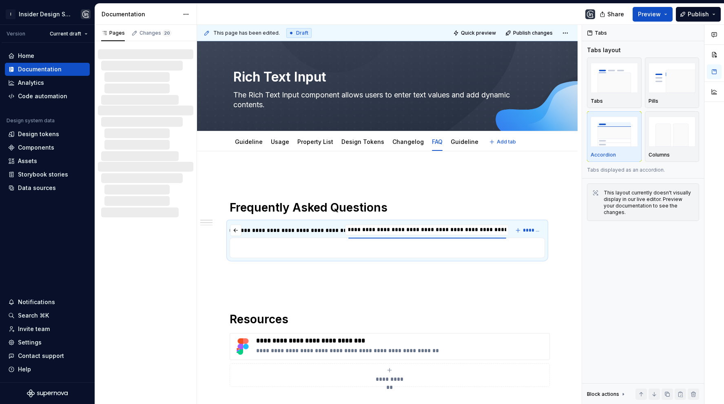
type textarea "*"
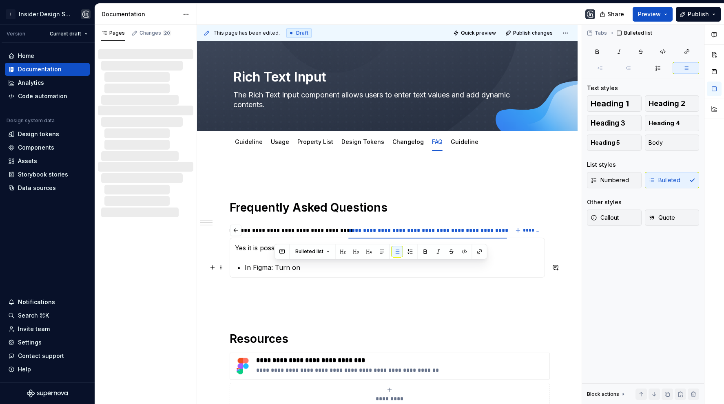
drag, startPoint x: 275, startPoint y: 266, endPoint x: 308, endPoint y: 267, distance: 32.6
click at [307, 267] on p "In Figma: Turn on" at bounding box center [392, 268] width 295 height 10
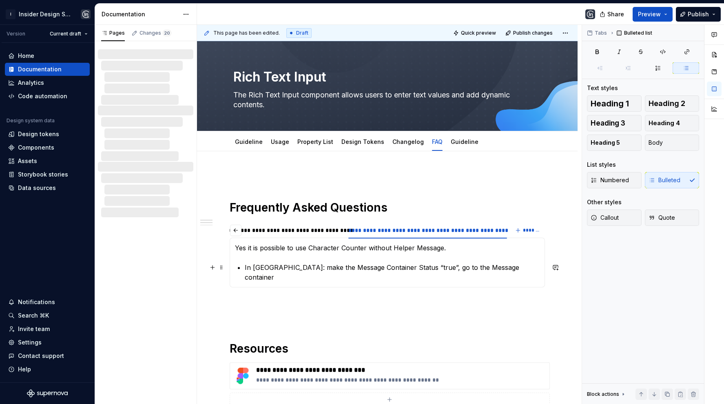
click at [473, 268] on p "In [GEOGRAPHIC_DATA]: make the Message Container Status “true”, go to the Messa…" at bounding box center [392, 273] width 295 height 20
click at [514, 265] on p "In [GEOGRAPHIC_DATA]: make the Message Container Status “true”, go to the Messa…" at bounding box center [392, 273] width 295 height 20
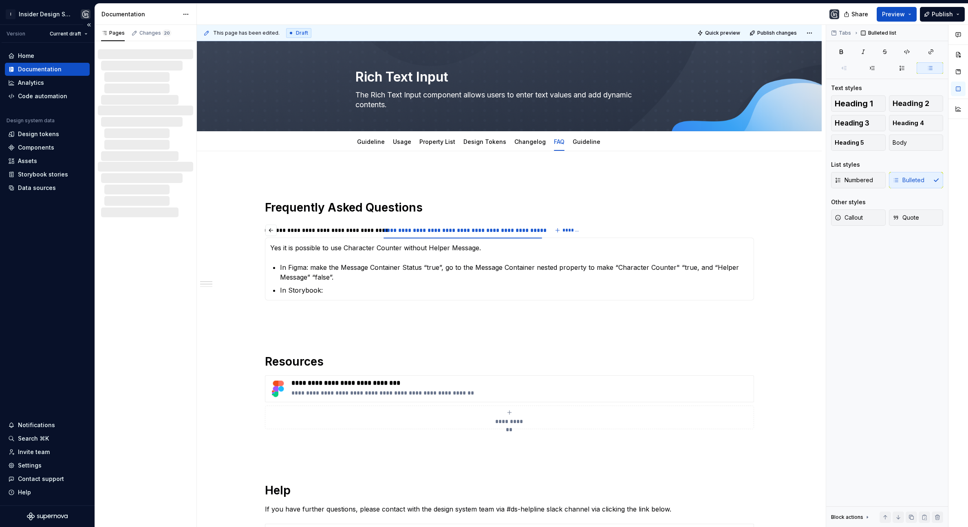
scroll to position [0, 1425]
click at [399, 146] on div "Usage" at bounding box center [402, 141] width 25 height 13
click at [438, 143] on link "Property List" at bounding box center [437, 141] width 36 height 7
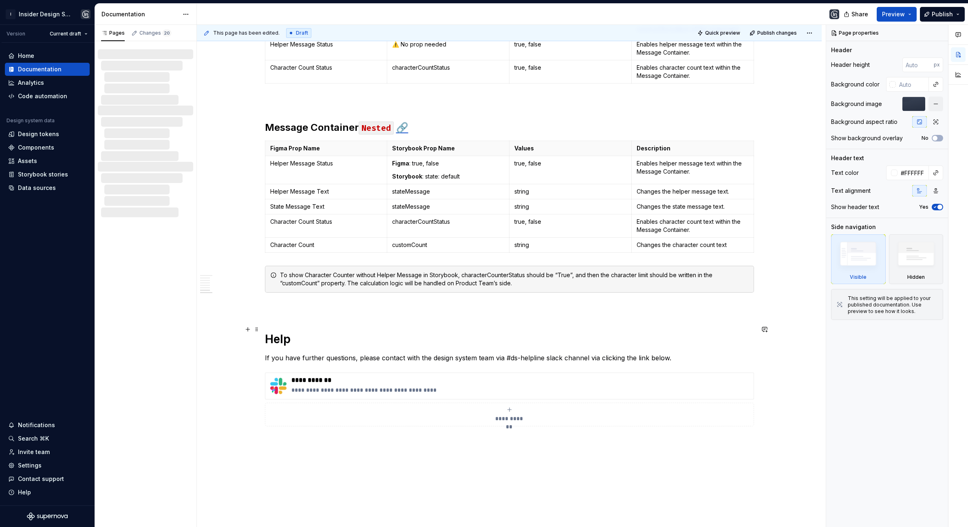
scroll to position [1381, 0]
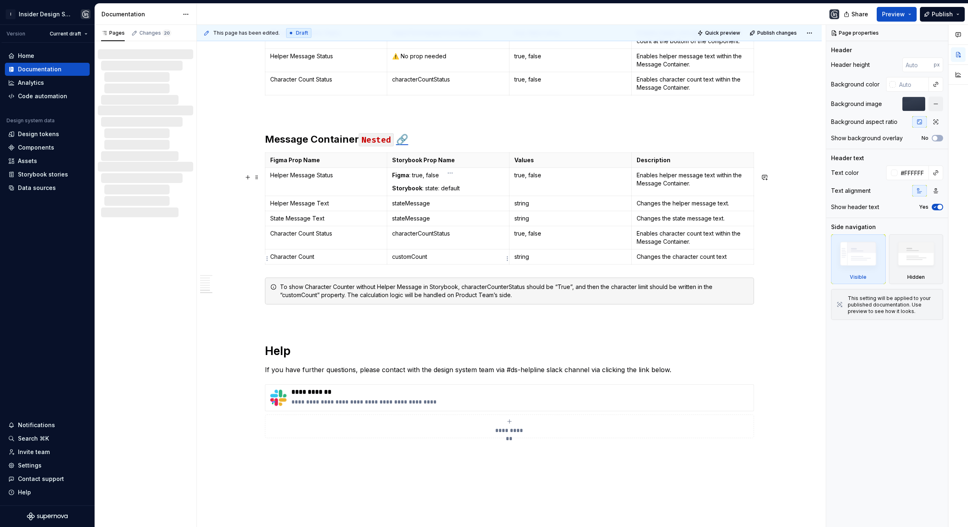
click at [413, 238] on p "characterCountStatus" at bounding box center [448, 233] width 112 height 8
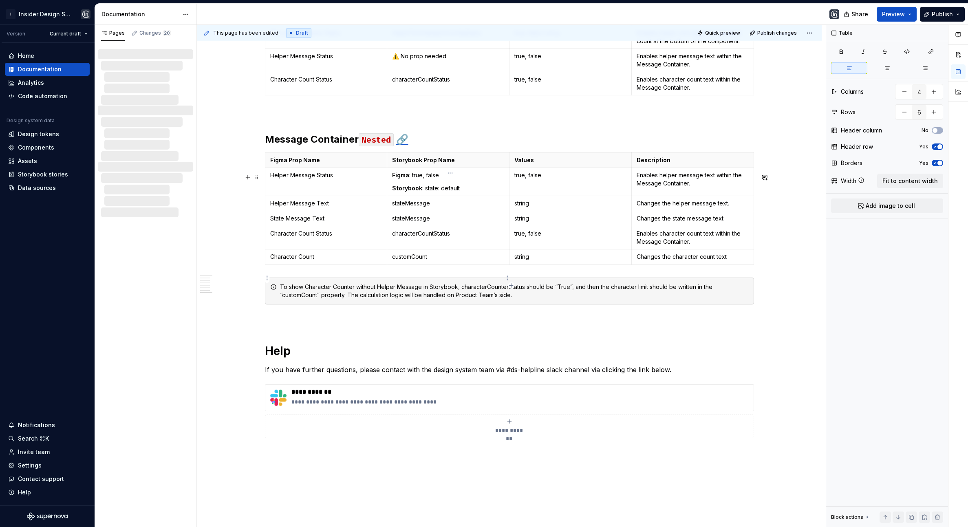
click at [406, 261] on p "customCount" at bounding box center [448, 257] width 112 height 8
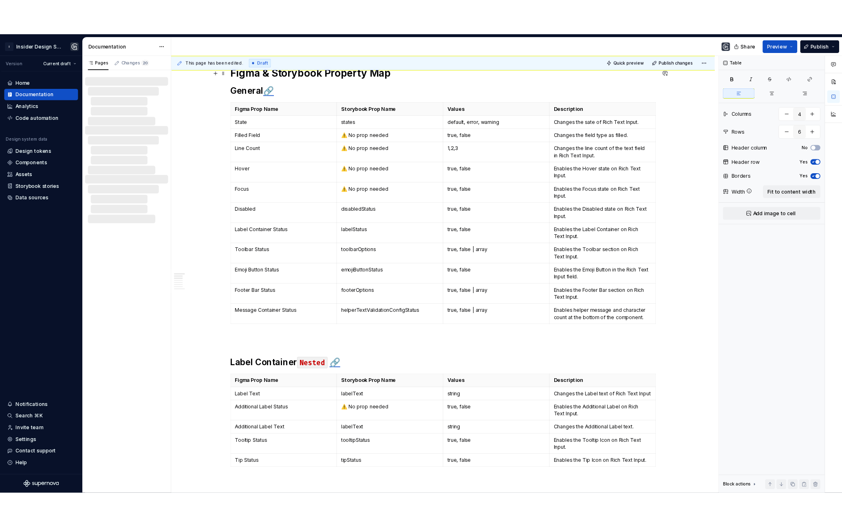
scroll to position [0, 0]
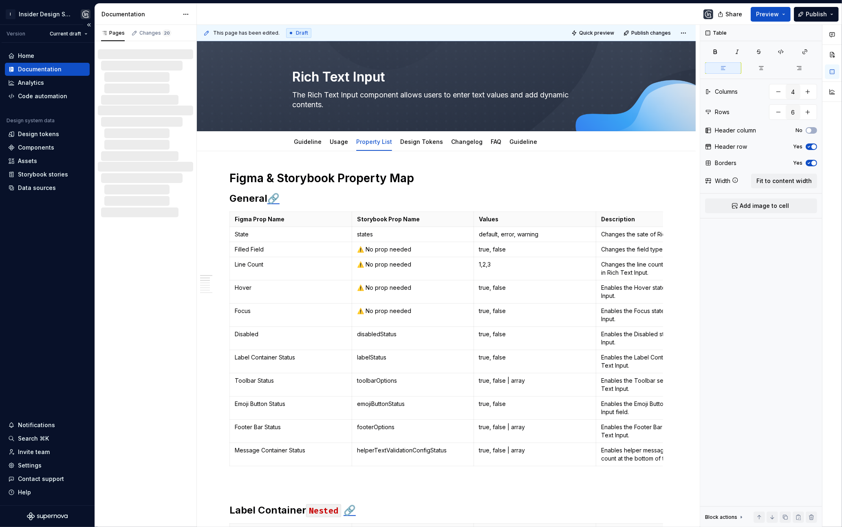
type textarea "*"
